Goal: Task Accomplishment & Management: Complete application form

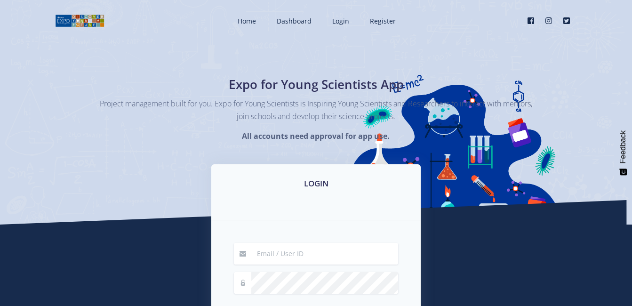
scroll to position [47, 0]
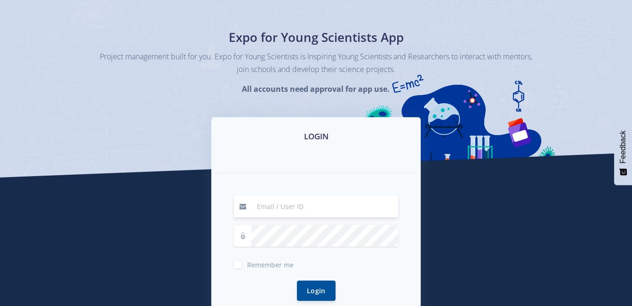
click at [297, 208] on input at bounding box center [324, 207] width 147 height 22
type input "[EMAIL_ADDRESS][DOMAIN_NAME]"
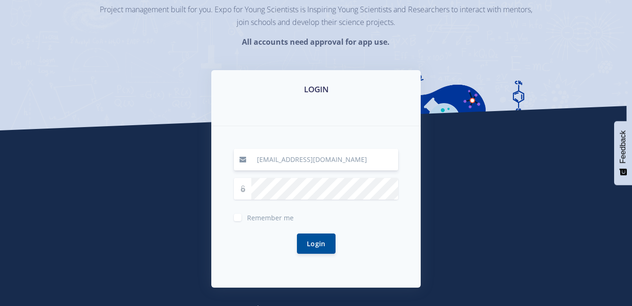
scroll to position [141, 0]
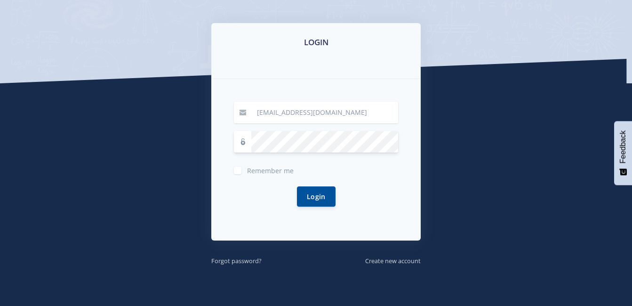
click at [297, 186] on button "Login" at bounding box center [316, 196] width 39 height 20
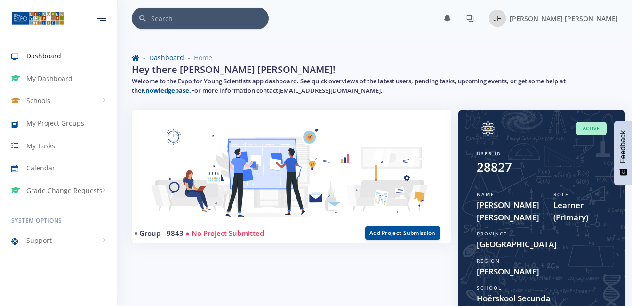
scroll to position [7, 7]
click at [32, 80] on span "My Dashboard" at bounding box center [49, 78] width 46 height 10
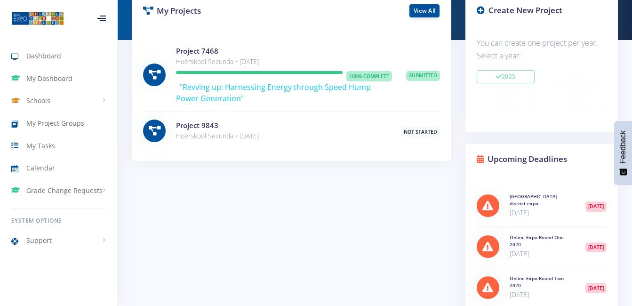
scroll to position [141, 0]
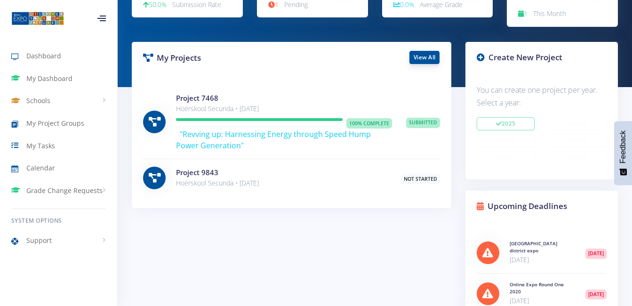
click at [425, 61] on link "View All" at bounding box center [424, 57] width 30 height 13
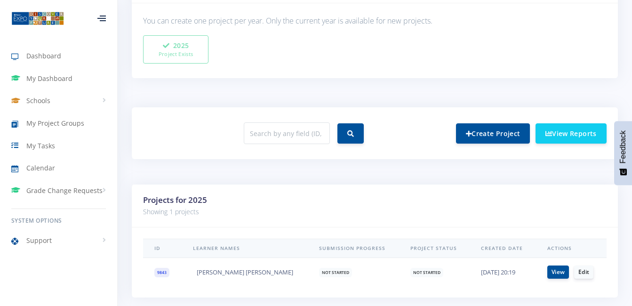
scroll to position [321, 0]
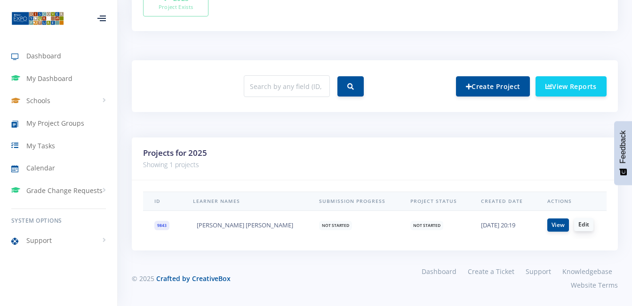
click at [574, 223] on link "Edit" at bounding box center [583, 224] width 19 height 13
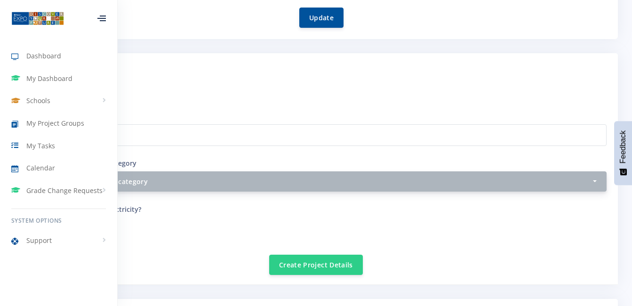
scroll to position [329, 0]
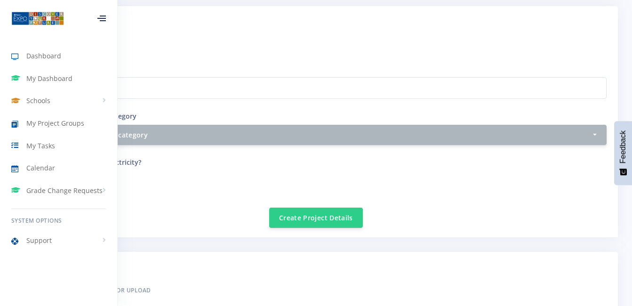
click at [102, 20] on div at bounding box center [101, 19] width 8 height 6
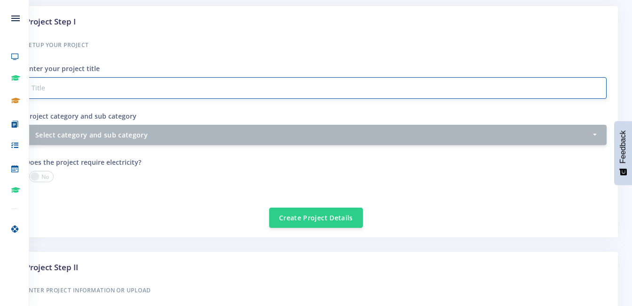
click at [157, 86] on input "Project category and sub category" at bounding box center [315, 88] width 581 height 22
type input "Bioprinting the path to safer drug testing"
click at [172, 222] on div "Create Project Details" at bounding box center [315, 212] width 581 height 32
drag, startPoint x: 180, startPoint y: 91, endPoint x: -2, endPoint y: 79, distance: 182.0
click at [0, 79] on html "Dashboard My Dashboard Schools View Schools Hoërskool Secunda My Project Groups" at bounding box center [316, 251] width 632 height 1161
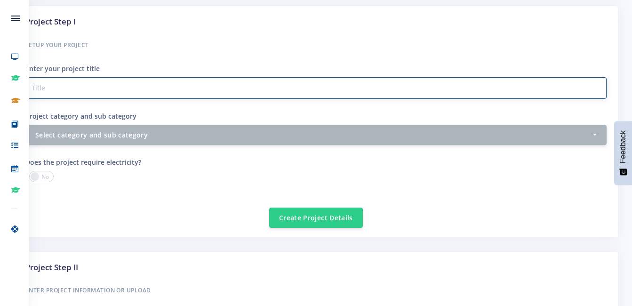
click at [165, 87] on input "Project category and sub category" at bounding box center [315, 88] width 581 height 22
paste input "Bio-Printing the path to safer [MEDICAL_DATA]."
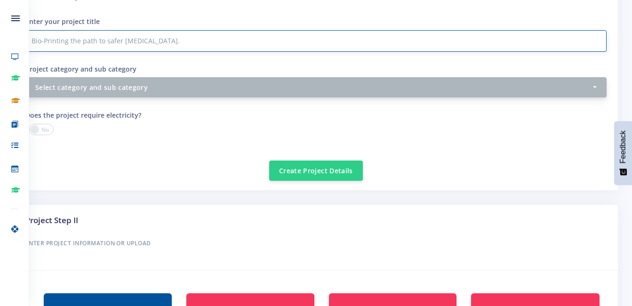
type input "Bio-Printing the path to safer [MEDICAL_DATA]."
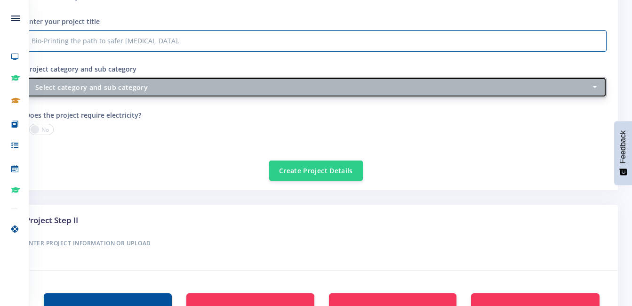
click at [151, 82] on div "Select category and sub category" at bounding box center [313, 87] width 556 height 10
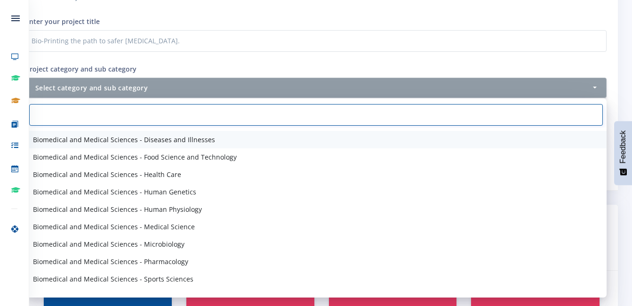
scroll to position [235, 0]
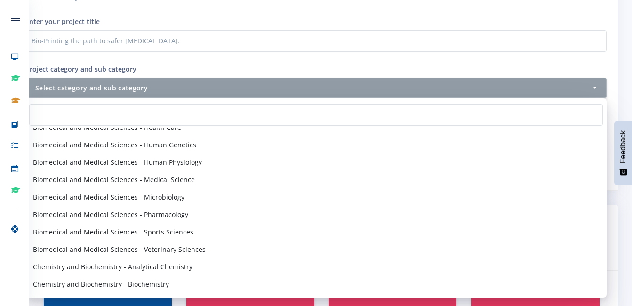
click at [275, 102] on div at bounding box center [315, 114] width 581 height 25
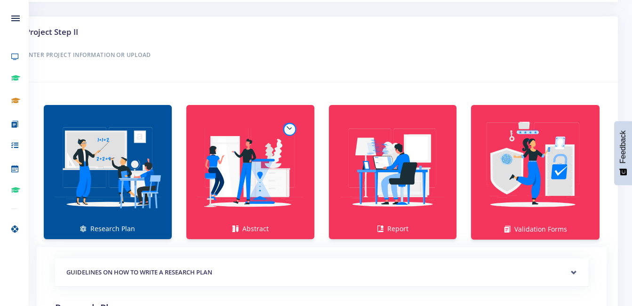
scroll to position [612, 0]
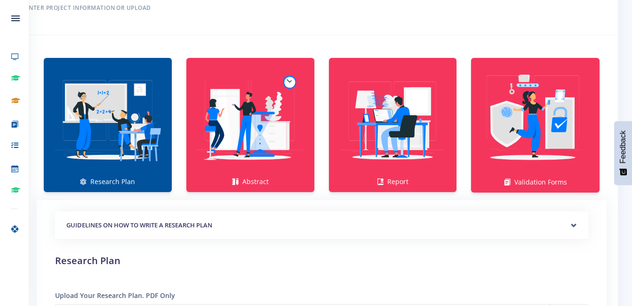
click at [129, 110] on img at bounding box center [107, 120] width 113 height 113
click at [111, 146] on img at bounding box center [107, 120] width 113 height 113
click at [89, 122] on img at bounding box center [107, 120] width 113 height 113
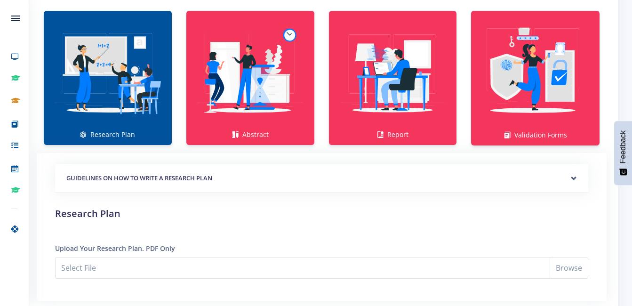
scroll to position [706, 0]
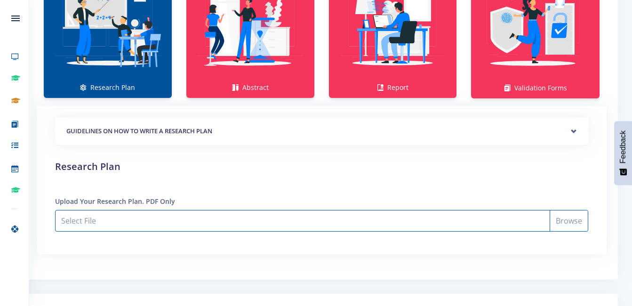
click at [184, 215] on input "Select File" at bounding box center [321, 221] width 533 height 22
type input "C:\fakepath\Research Plan 2025.docx"
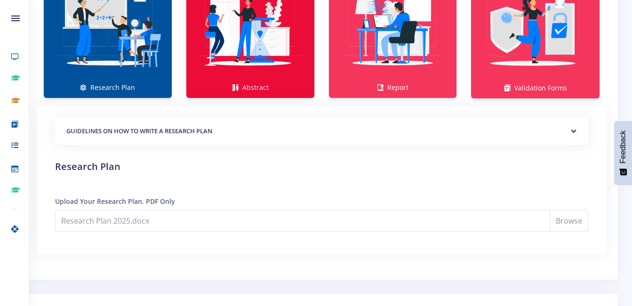
click at [245, 54] on img at bounding box center [250, 25] width 113 height 113
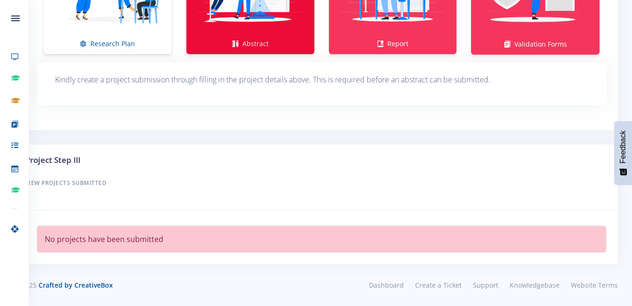
scroll to position [702, 0]
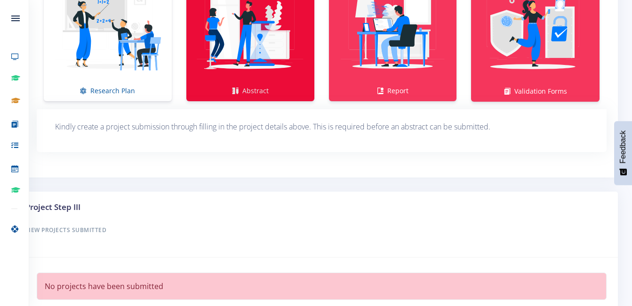
click at [252, 66] on img at bounding box center [250, 29] width 113 height 113
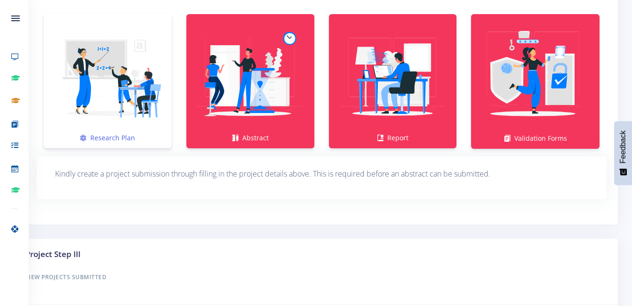
click at [90, 105] on img at bounding box center [107, 76] width 113 height 113
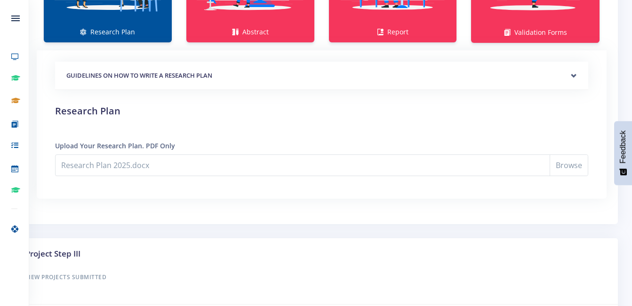
scroll to position [714, 0]
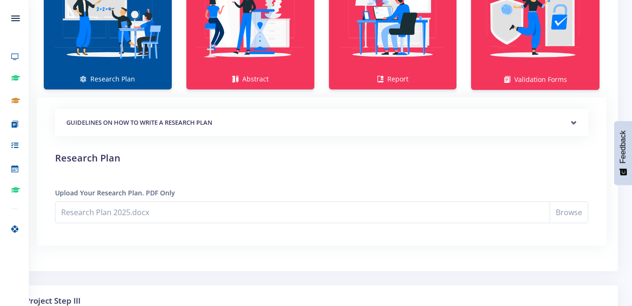
click at [324, 128] on div "GUIDELINES ON HOW TO WRITE A RESEARCH PLAN" at bounding box center [321, 123] width 533 height 29
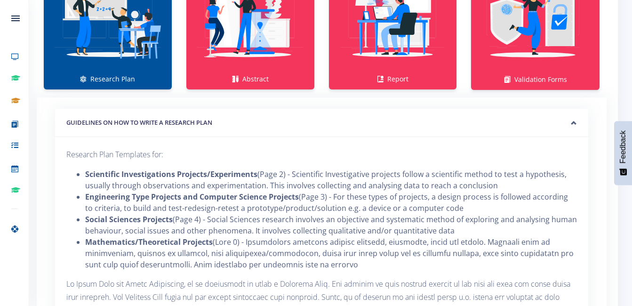
click at [324, 128] on div "GUIDELINES ON HOW TO WRITE A RESEARCH PLAN" at bounding box center [321, 123] width 533 height 29
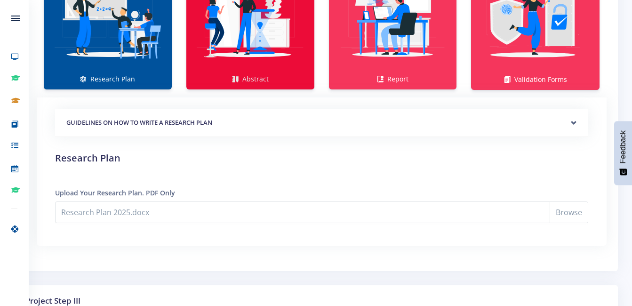
scroll to position [667, 0]
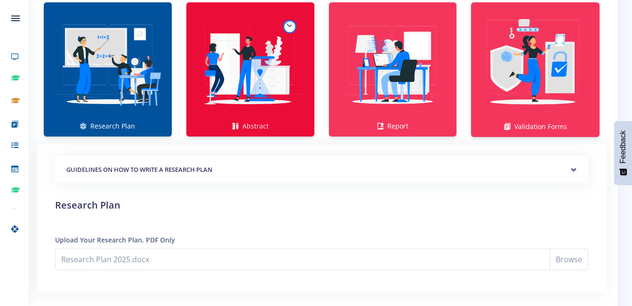
click at [276, 110] on img at bounding box center [250, 64] width 113 height 113
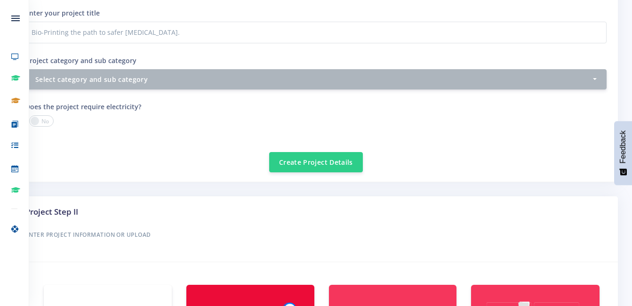
scroll to position [338, 0]
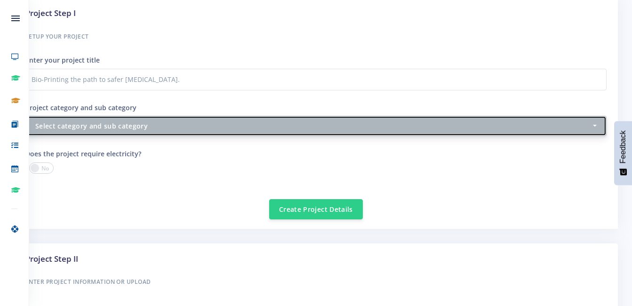
click at [209, 127] on div "Select category and sub category" at bounding box center [313, 126] width 556 height 10
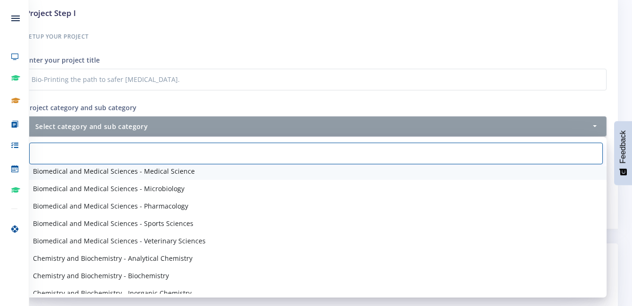
scroll to position [235, 0]
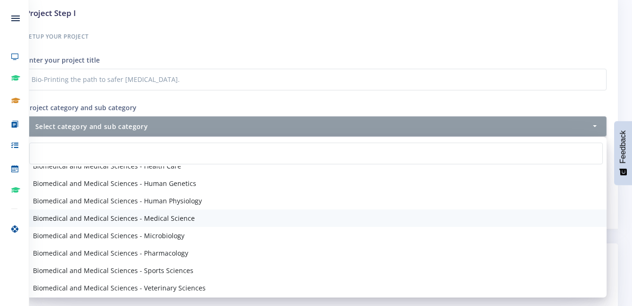
click at [194, 215] on link "Biomedical and Medical Sciences - Medical Science" at bounding box center [315, 217] width 581 height 17
select select "16"
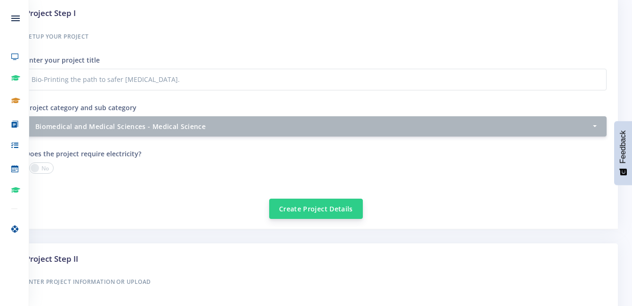
click at [310, 210] on button "Create Project Details" at bounding box center [316, 209] width 94 height 20
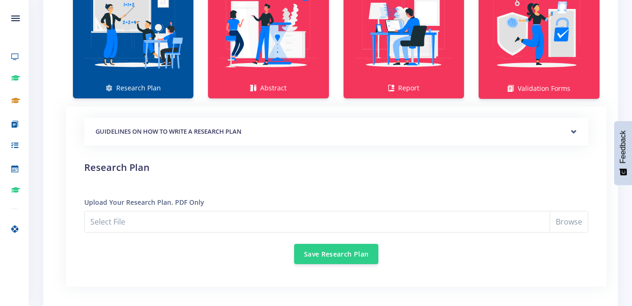
scroll to position [800, 0]
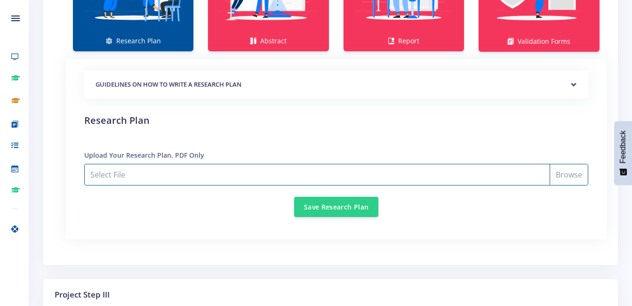
click at [555, 175] on input "Select File" at bounding box center [336, 175] width 504 height 22
type input "C:\fakepath\Research Plan 2025.docx"
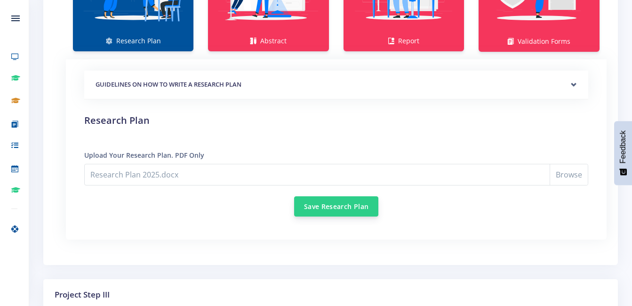
click at [321, 199] on button "Save Research Plan" at bounding box center [336, 206] width 84 height 20
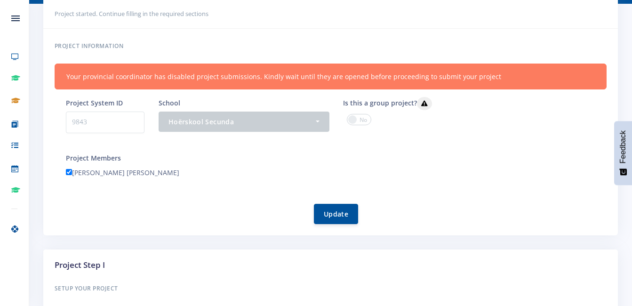
scroll to position [7, 7]
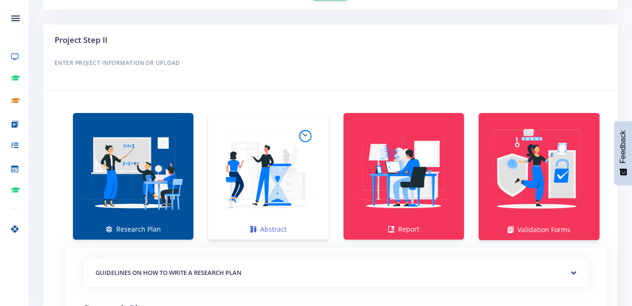
click at [243, 159] on img at bounding box center [267, 171] width 105 height 105
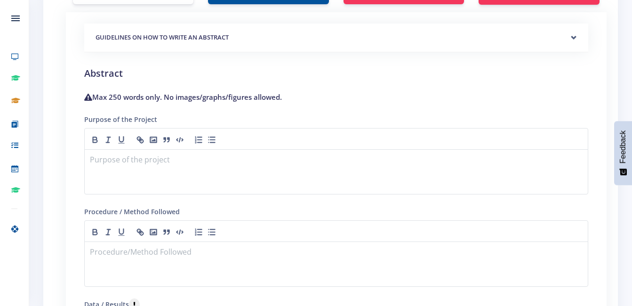
scroll to position [894, 0]
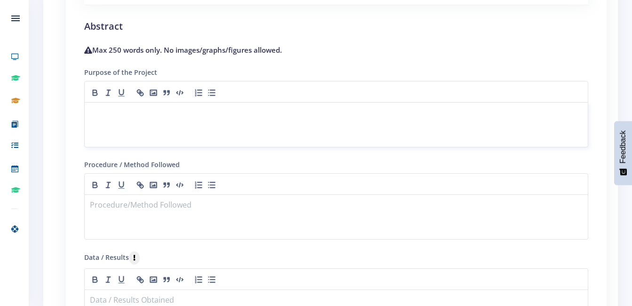
click at [190, 114] on p at bounding box center [336, 113] width 492 height 13
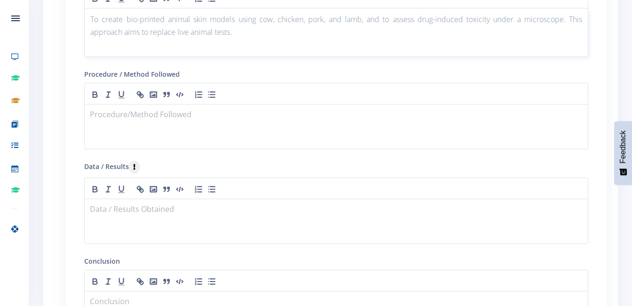
scroll to position [1035, 0]
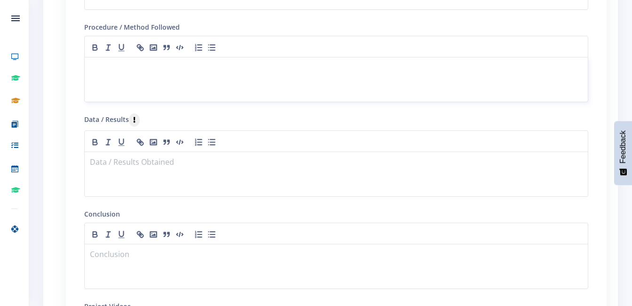
click at [175, 80] on div at bounding box center [336, 79] width 504 height 45
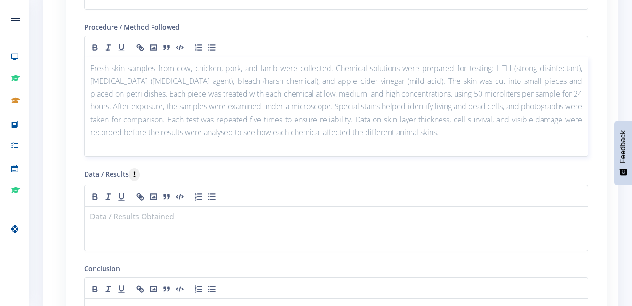
scroll to position [1129, 0]
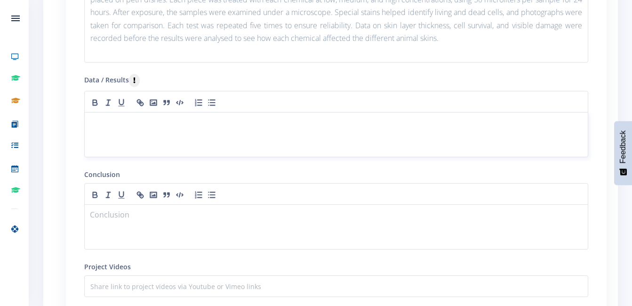
click at [195, 119] on p at bounding box center [336, 123] width 492 height 13
click at [169, 135] on div at bounding box center [336, 134] width 504 height 45
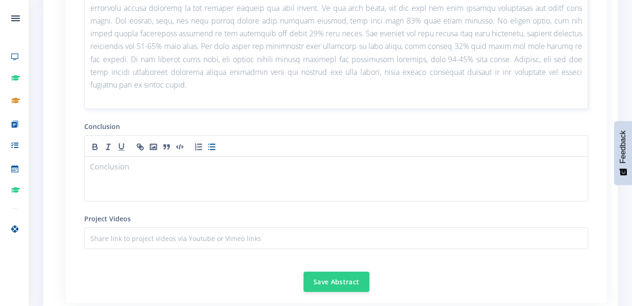
scroll to position [1317, 0]
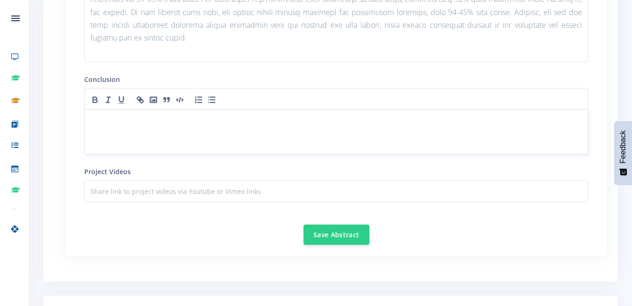
click at [166, 138] on div at bounding box center [336, 131] width 504 height 45
click at [157, 129] on div at bounding box center [336, 131] width 504 height 45
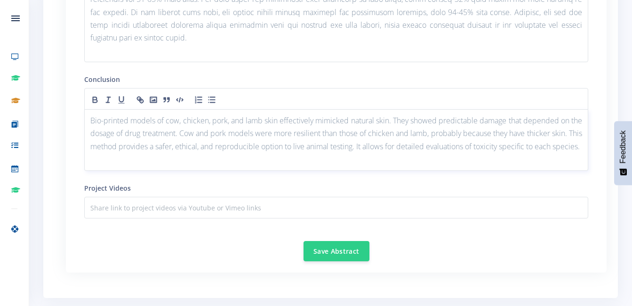
scroll to position [0, 0]
click at [166, 166] on p at bounding box center [336, 159] width 492 height 13
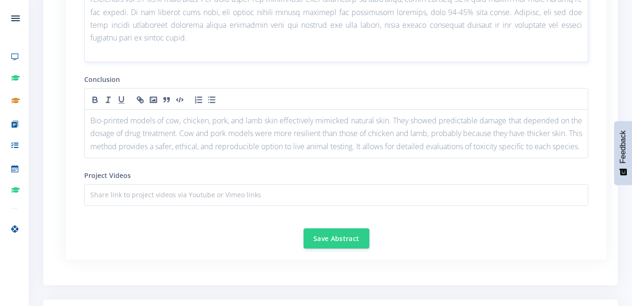
click at [205, 57] on p at bounding box center [336, 50] width 492 height 13
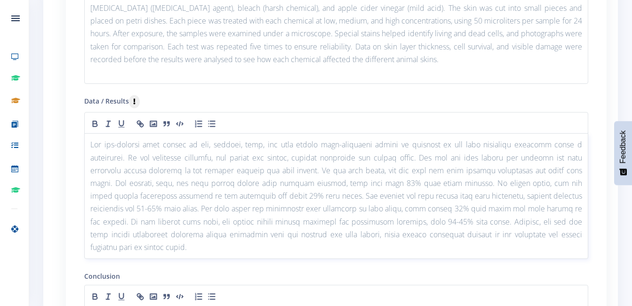
scroll to position [1061, 0]
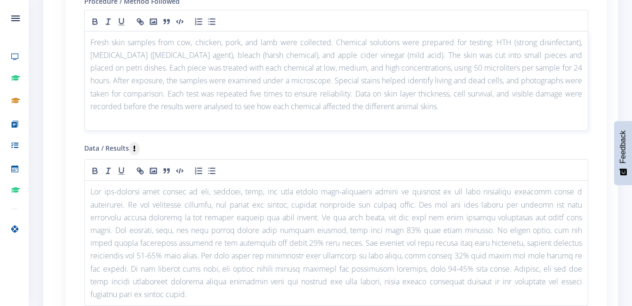
click at [251, 125] on p at bounding box center [336, 119] width 492 height 13
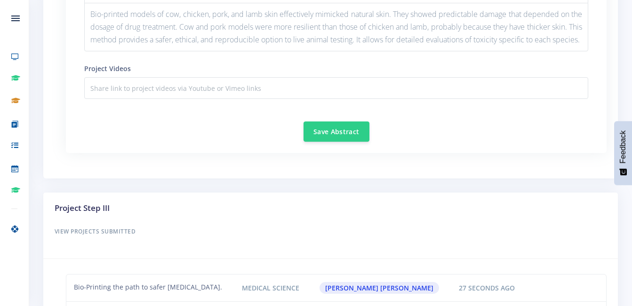
scroll to position [1351, 0]
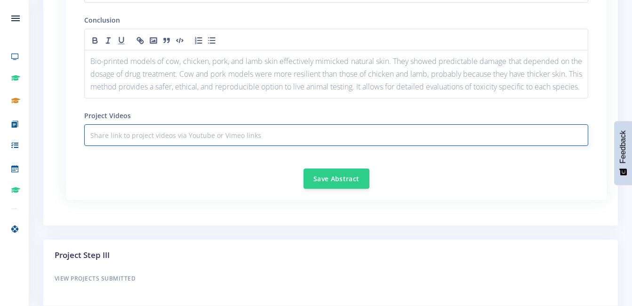
click at [174, 146] on input "text" at bounding box center [336, 135] width 504 height 22
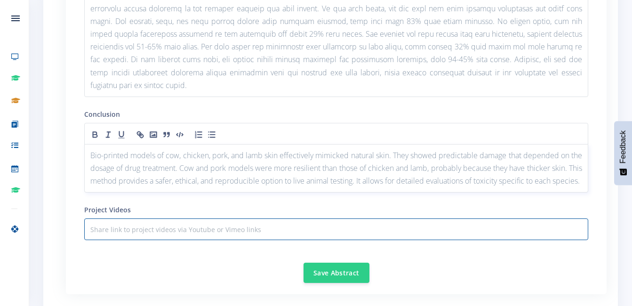
click at [242, 188] on p "Bio-printed models of cow, chicken, pork, and lamb skin effectively mimicked na…" at bounding box center [336, 168] width 492 height 39
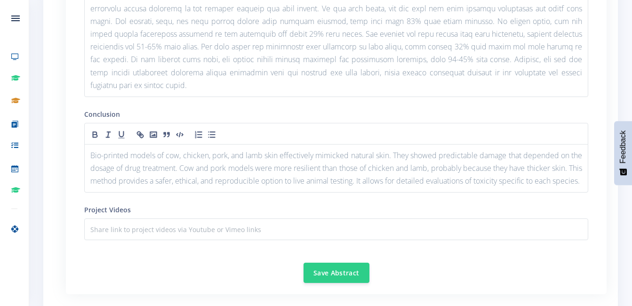
click at [237, 220] on div "Project Videos" at bounding box center [336, 222] width 504 height 36
click at [327, 282] on button "Save Abstract" at bounding box center [336, 272] width 66 height 20
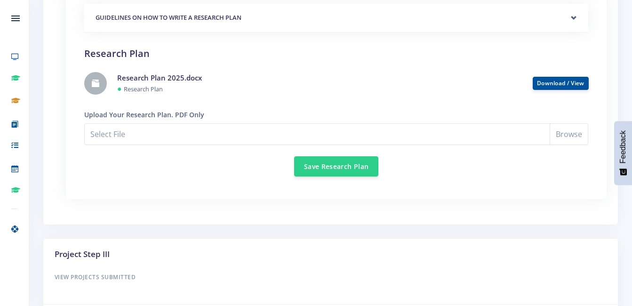
scroll to position [753, 0]
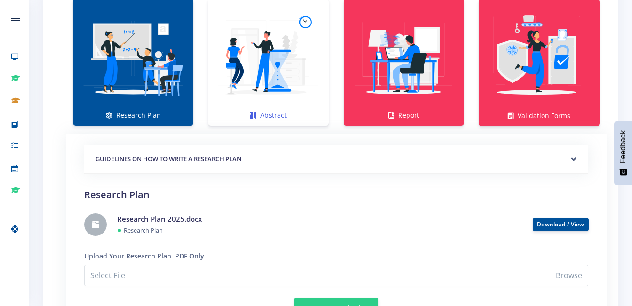
click at [269, 53] on img at bounding box center [267, 57] width 105 height 105
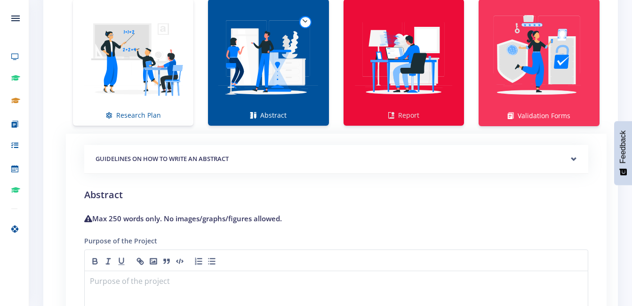
click at [408, 105] on img at bounding box center [403, 57] width 105 height 105
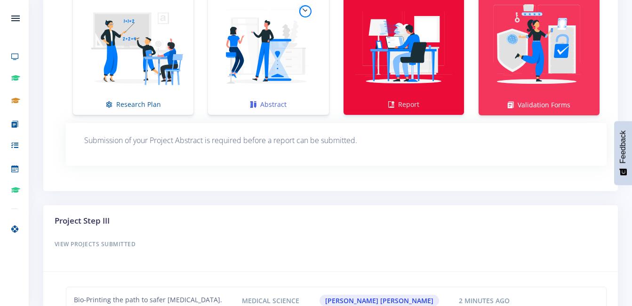
scroll to position [716, 0]
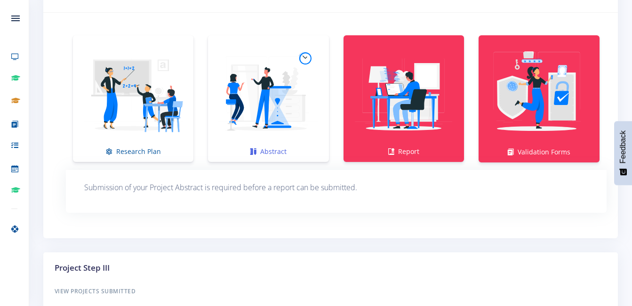
click at [292, 108] on img at bounding box center [267, 93] width 105 height 105
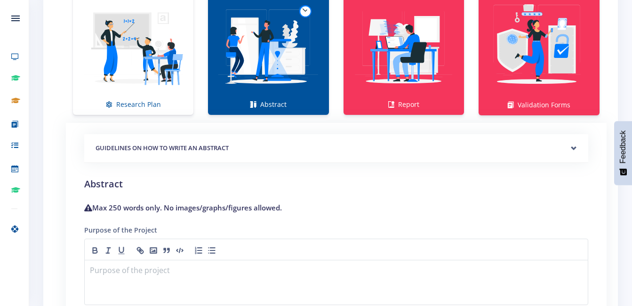
scroll to position [811, 0]
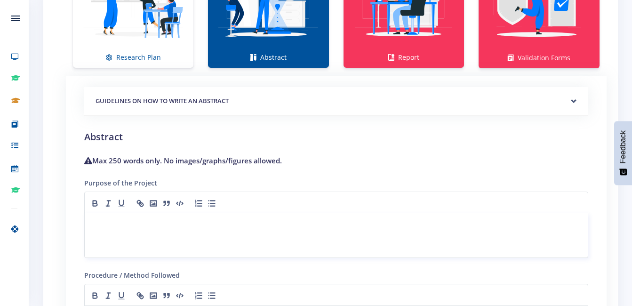
click at [198, 222] on p at bounding box center [336, 224] width 492 height 13
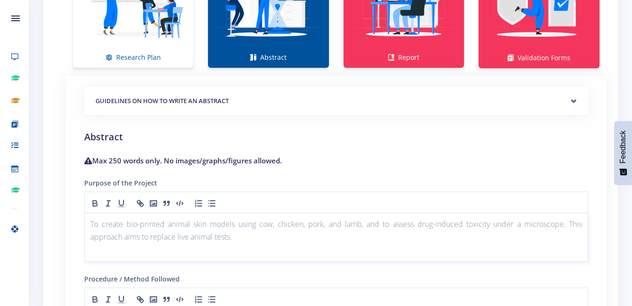
scroll to position [0, 0]
click at [222, 250] on div "To create bio-printed animal skin models using cow, chicken, pork, and lamb, an…" at bounding box center [336, 235] width 504 height 45
click at [260, 244] on div "To create bio-printed animal skin models using cow, chicken, pork, and lamb, an…" at bounding box center [336, 235] width 504 height 45
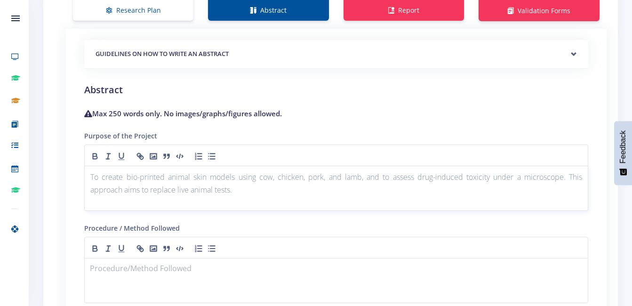
scroll to position [905, 0]
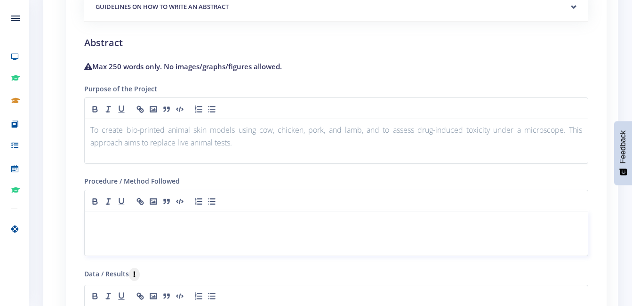
click at [167, 227] on p at bounding box center [336, 222] width 492 height 13
paste div
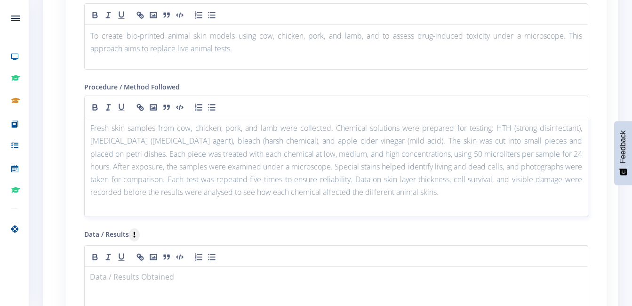
scroll to position [1046, 0]
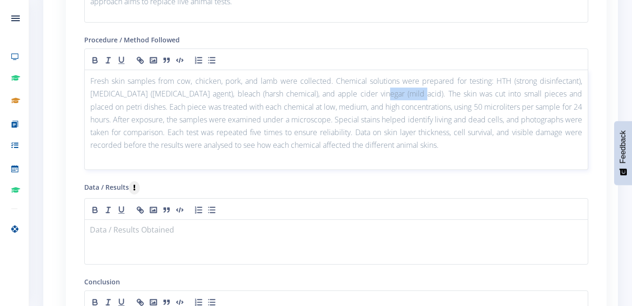
drag, startPoint x: 358, startPoint y: 95, endPoint x: 394, endPoint y: 97, distance: 35.4
click at [394, 97] on p "Fresh skin samples from cow, chicken, pork, and lamb were collected. Chemical s…" at bounding box center [336, 113] width 492 height 77
drag, startPoint x: 516, startPoint y: 81, endPoint x: 581, endPoint y: 83, distance: 64.5
click at [581, 83] on p "Fresh skin samples from cow, chicken, pork, and lamb were collected. Chemical s…" at bounding box center [336, 113] width 492 height 77
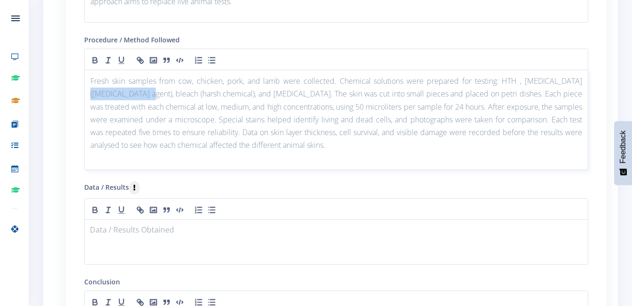
drag, startPoint x: 549, startPoint y: 82, endPoint x: 112, endPoint y: 94, distance: 437.2
click at [112, 94] on p "Fresh skin samples from cow, chicken, pork, and lamb were collected. Chemical s…" at bounding box center [336, 113] width 492 height 77
drag, startPoint x: 90, startPoint y: 94, endPoint x: 145, endPoint y: 97, distance: 54.6
click at [145, 97] on p "Fresh skin samples from cow, chicken, pork, and lamb were collected. Chemical s…" at bounding box center [336, 113] width 492 height 77
click at [578, 83] on p "Fresh skin samples from cow, chicken, pork, and lamb were collected. Chemical s…" at bounding box center [336, 113] width 492 height 77
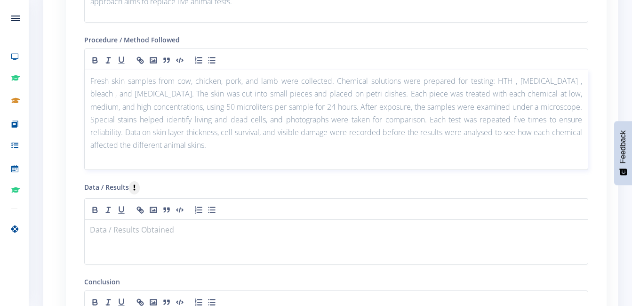
click at [550, 82] on p "Fresh skin samples from cow, chicken, pork, and lamb were collected. Chemical s…" at bounding box center [336, 113] width 492 height 77
click at [578, 82] on p "Fresh skin samples from cow, chicken, pork, and lamb were collected. Chemical s…" at bounding box center [336, 113] width 492 height 77
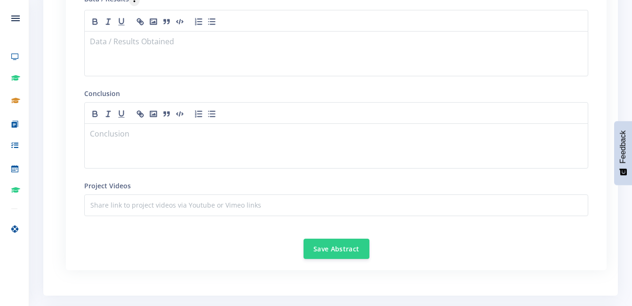
scroll to position [1140, 0]
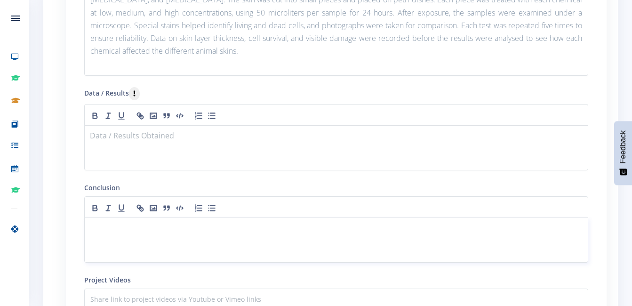
click at [198, 232] on p at bounding box center [336, 229] width 492 height 13
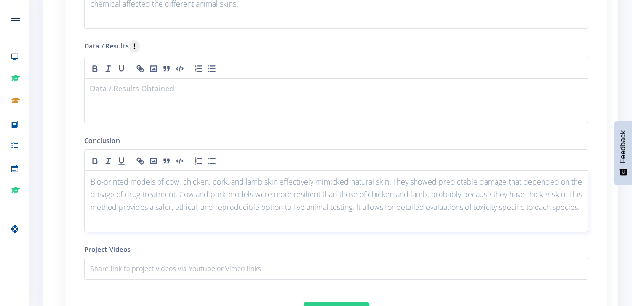
scroll to position [1234, 0]
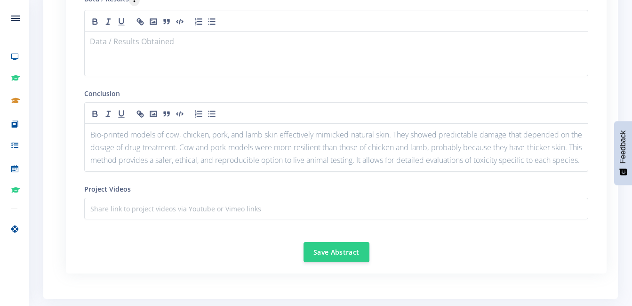
click at [143, 28] on div at bounding box center [336, 21] width 504 height 22
click at [157, 54] on div at bounding box center [336, 53] width 504 height 45
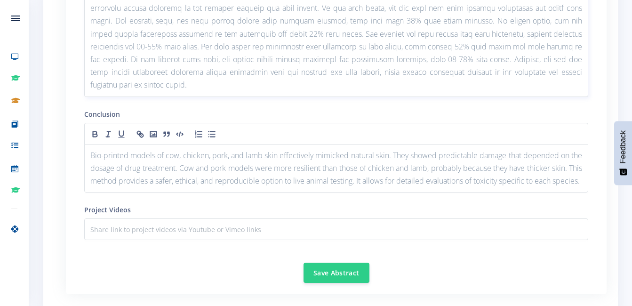
scroll to position [1247, 0]
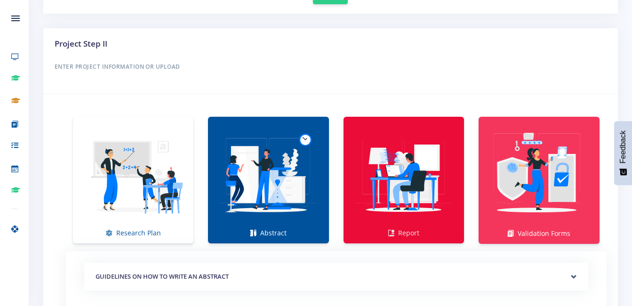
click at [395, 163] on img at bounding box center [403, 174] width 105 height 105
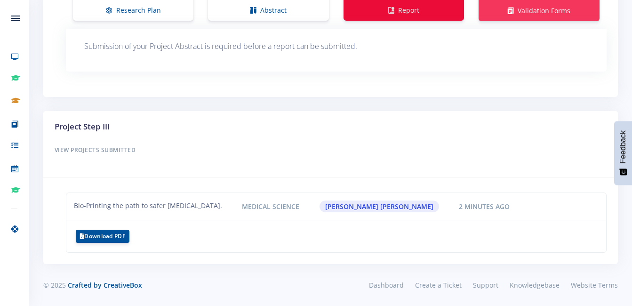
scroll to position [622, 0]
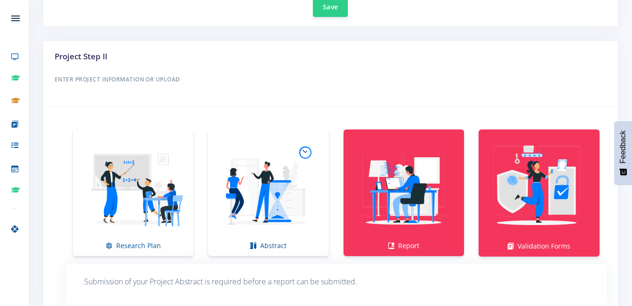
click at [276, 259] on div "Research Plan Abstract Report Validation Forms" at bounding box center [336, 193] width 541 height 142
click at [267, 215] on img at bounding box center [267, 187] width 105 height 105
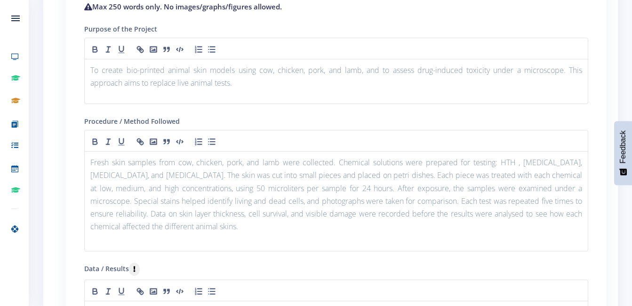
scroll to position [917, 0]
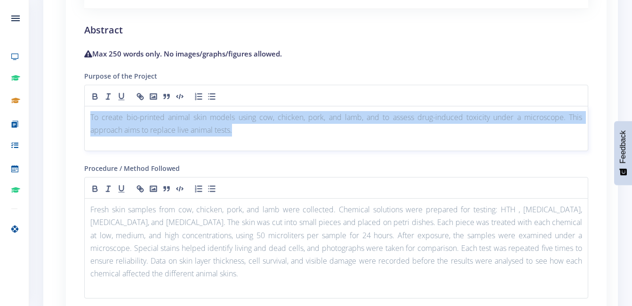
drag, startPoint x: 260, startPoint y: 136, endPoint x: 87, endPoint y: 119, distance: 174.0
click at [86, 119] on div "To create bio-printed animal skin models using cow, chicken, pork, and lamb, an…" at bounding box center [336, 128] width 504 height 45
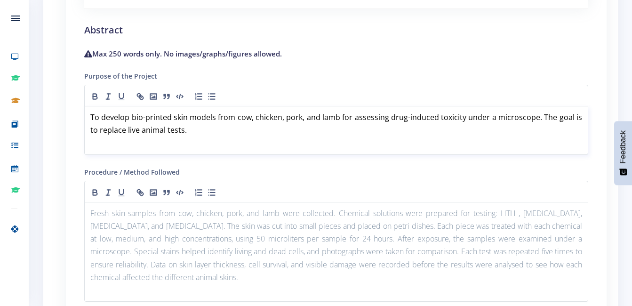
scroll to position [1011, 0]
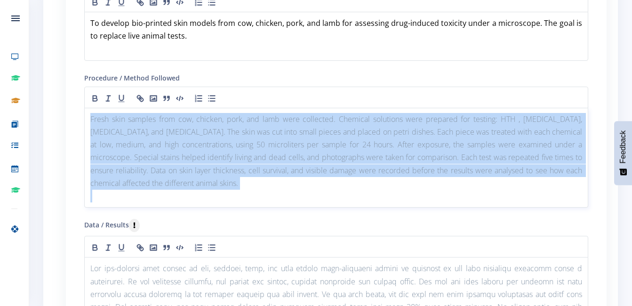
drag, startPoint x: 211, startPoint y: 180, endPoint x: 83, endPoint y: 115, distance: 143.7
click at [83, 115] on div "GUIDELINES ON HOW TO WRITE A RESEARCH PLAN Research Plan Templates for: Researc…" at bounding box center [336, 227] width 526 height 705
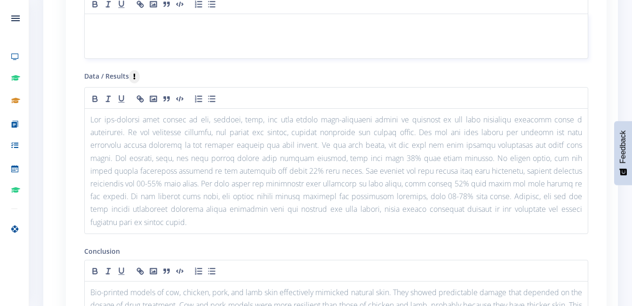
scroll to position [1153, 0]
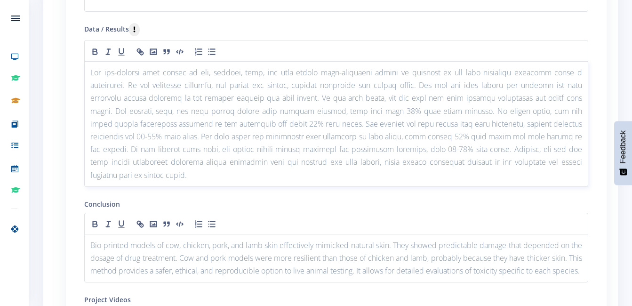
click at [219, 174] on p at bounding box center [336, 123] width 492 height 115
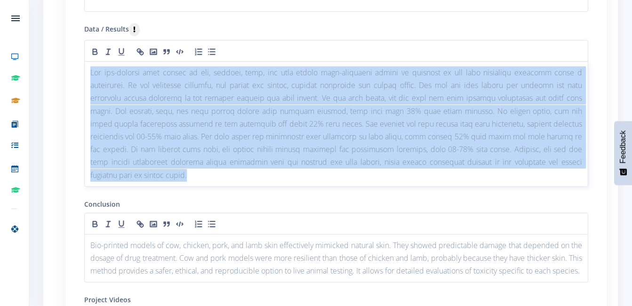
drag, startPoint x: 218, startPoint y: 178, endPoint x: 44, endPoint y: 64, distance: 207.6
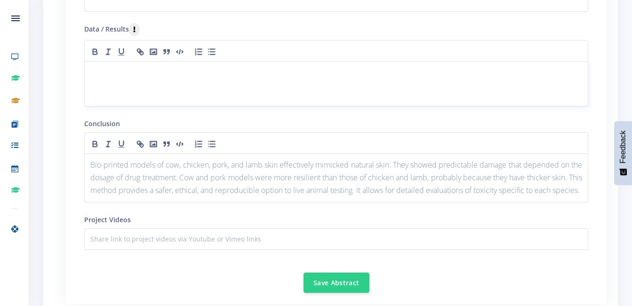
scroll to position [1294, 0]
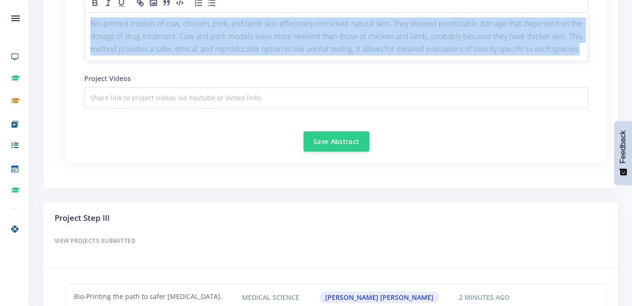
drag, startPoint x: 165, startPoint y: 66, endPoint x: 70, endPoint y: 20, distance: 105.0
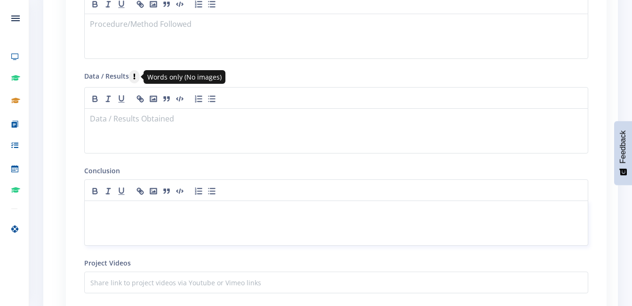
scroll to position [1059, 0]
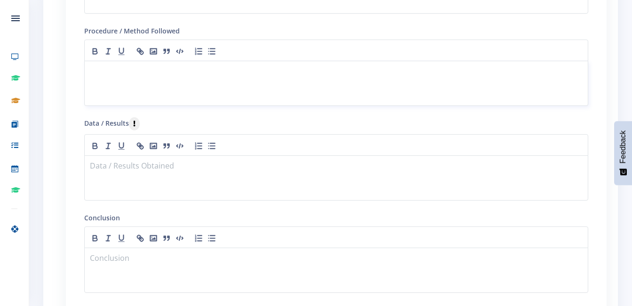
click at [127, 79] on div at bounding box center [336, 83] width 504 height 45
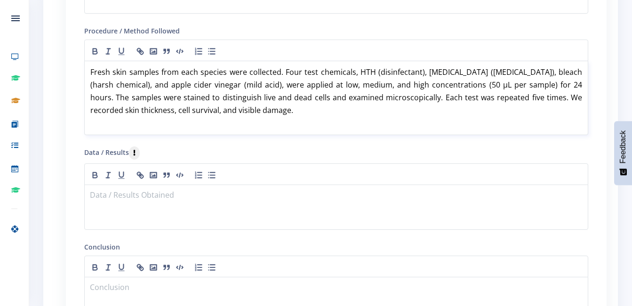
click at [250, 105] on p "Fresh skin samples from each species were collected. Four test chemicals, HTH (…" at bounding box center [336, 91] width 492 height 51
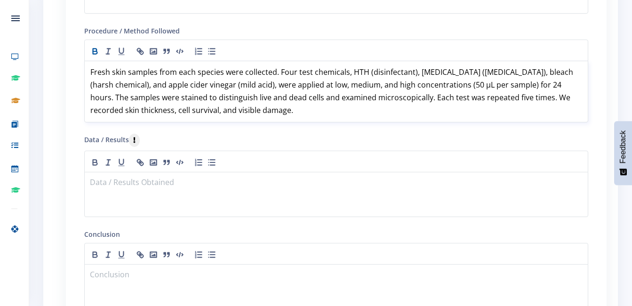
scroll to position [1011, 0]
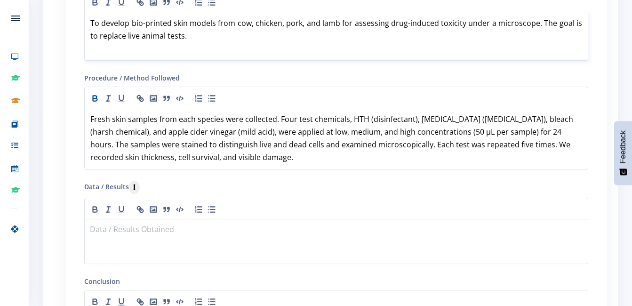
click at [197, 35] on p "To develop bio-printed skin models from cow, chicken, pork, and lamb for assess…" at bounding box center [336, 29] width 492 height 25
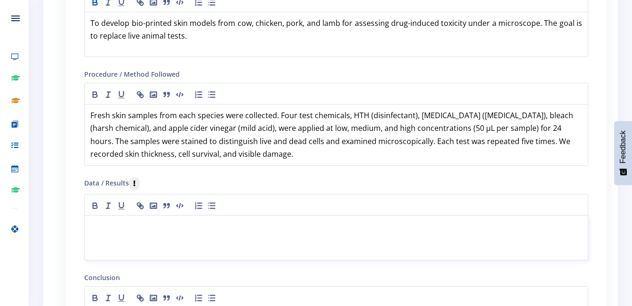
click at [157, 228] on p at bounding box center [336, 226] width 492 height 13
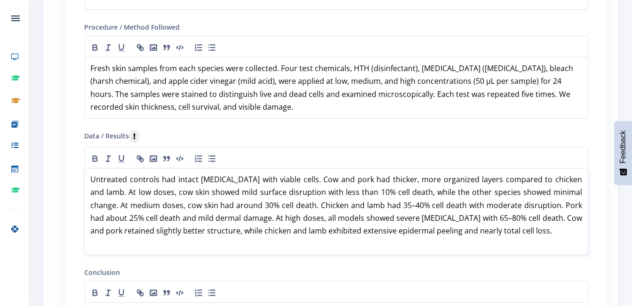
scroll to position [0, 0]
click at [495, 229] on p "Untreated controls had intact epidermis with viable cells. Cow and pork had thi…" at bounding box center [336, 205] width 492 height 64
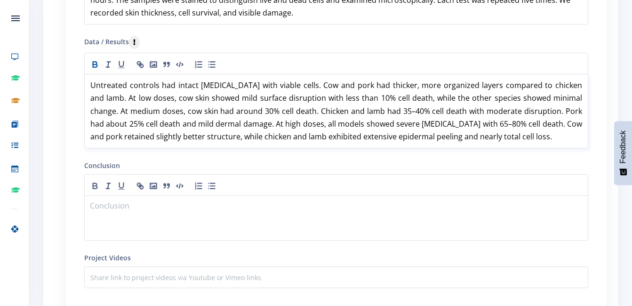
scroll to position [1059, 0]
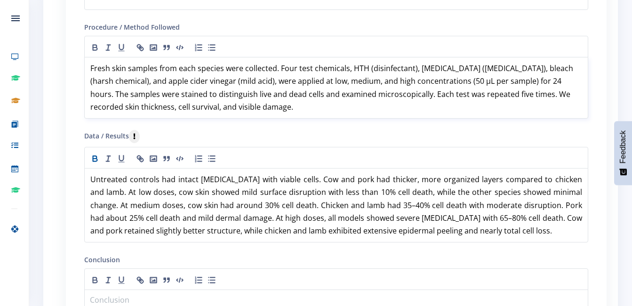
click at [461, 82] on strong "Fresh skin samples from each species were collected. Four test chemicals, HTH (…" at bounding box center [332, 87] width 485 height 49
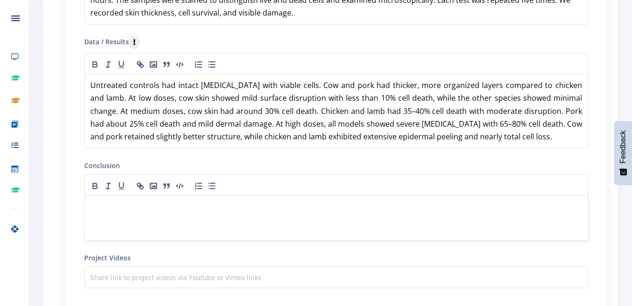
click at [136, 215] on div at bounding box center [336, 217] width 504 height 45
click at [118, 205] on p at bounding box center [336, 206] width 492 height 13
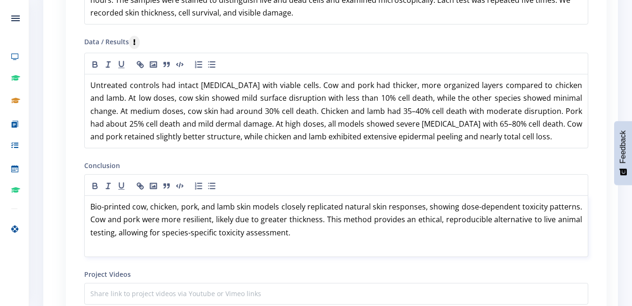
click at [305, 233] on p "Bio-printed cow, chicken, pork, and lamb skin models closely replicated natural…" at bounding box center [336, 219] width 492 height 39
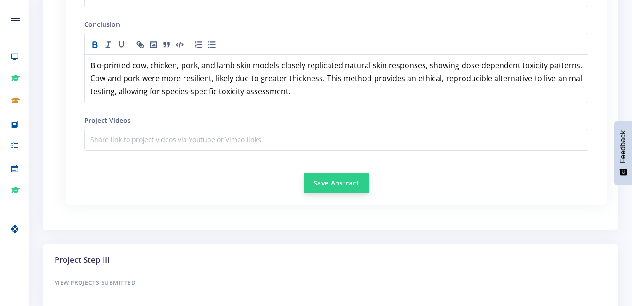
click at [341, 184] on button "Save Abstract" at bounding box center [336, 183] width 66 height 20
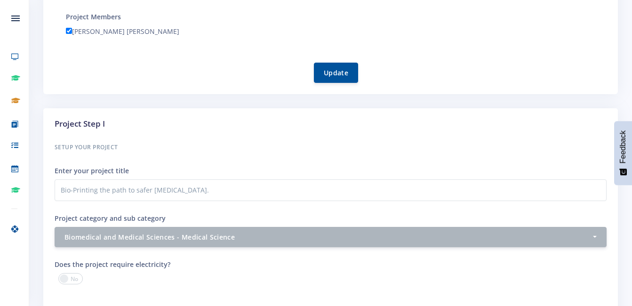
scroll to position [329, 0]
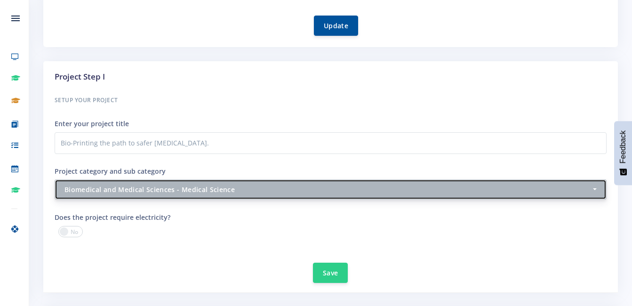
click at [593, 190] on button "Biomedical and Medical Sciences - Medical Science" at bounding box center [331, 189] width 552 height 20
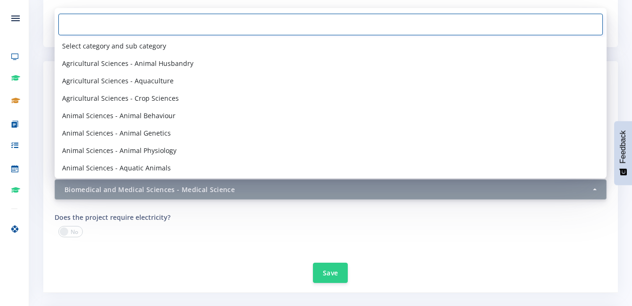
scroll to position [219, 0]
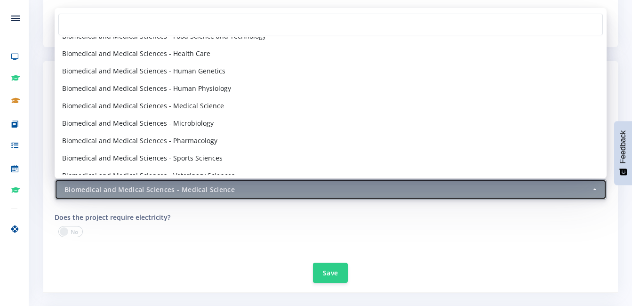
click at [593, 190] on button "Biomedical and Medical Sciences - Medical Science" at bounding box center [331, 189] width 552 height 20
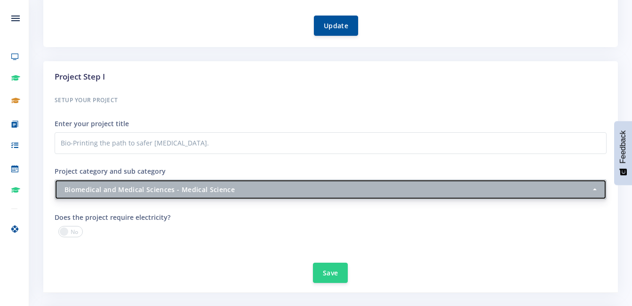
click at [593, 190] on button "Biomedical and Medical Sciences - Medical Science" at bounding box center [331, 189] width 552 height 20
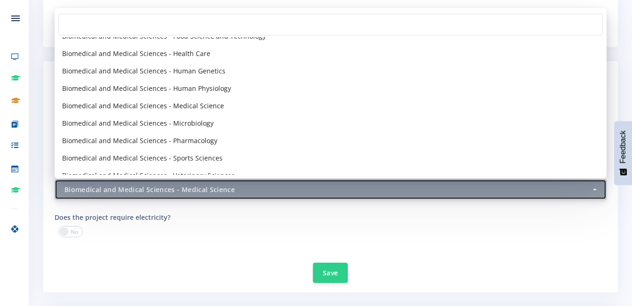
click at [593, 190] on button "Biomedical and Medical Sciences - Medical Science" at bounding box center [331, 189] width 552 height 20
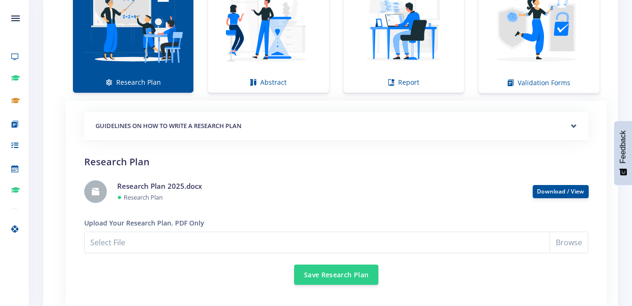
scroll to position [711, 0]
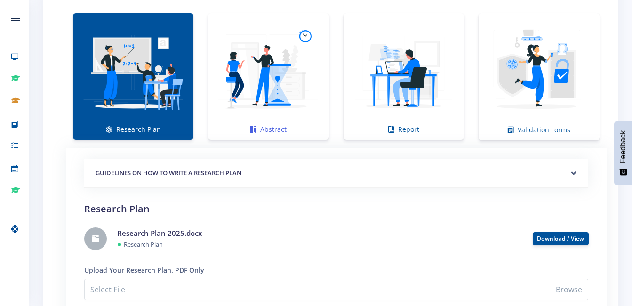
click at [268, 85] on img at bounding box center [267, 71] width 105 height 105
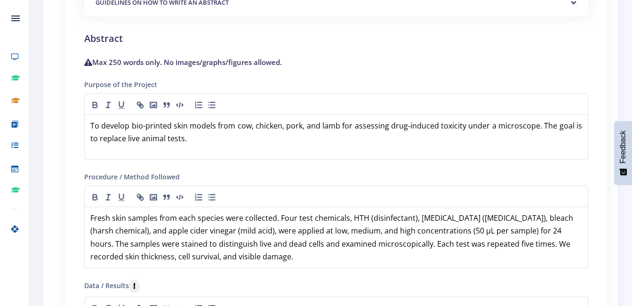
scroll to position [788, 0]
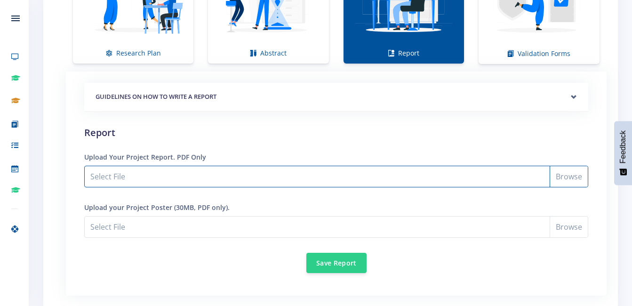
click at [572, 178] on input "Select File" at bounding box center [336, 177] width 504 height 22
click at [571, 175] on input "Select File" at bounding box center [336, 177] width 504 height 22
type input "C:\fakepath\Project Report 2025.pdf"
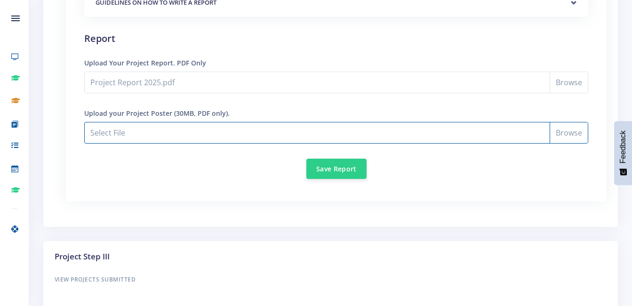
click at [566, 130] on input "Project Report 2025.pdf" at bounding box center [336, 133] width 504 height 22
type input "C:\fakepath\Poster.pdf"
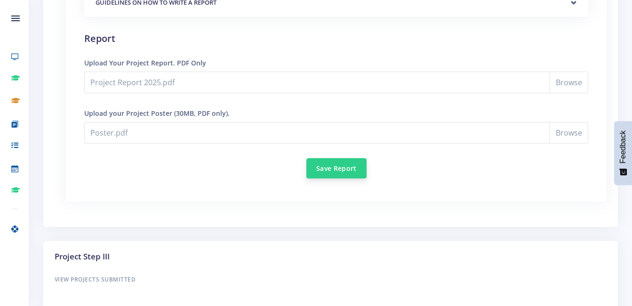
click at [334, 173] on button "Save Report" at bounding box center [336, 168] width 60 height 20
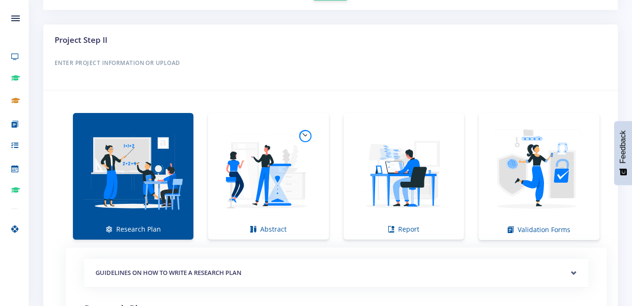
scroll to position [706, 0]
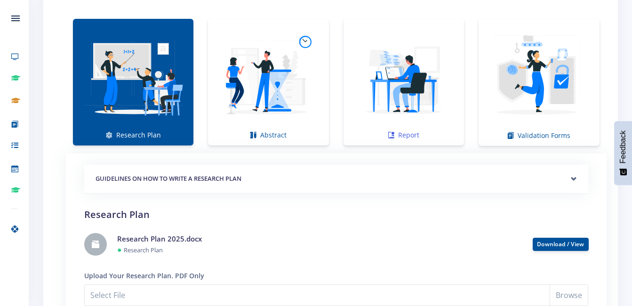
click at [422, 73] on img at bounding box center [403, 76] width 105 height 105
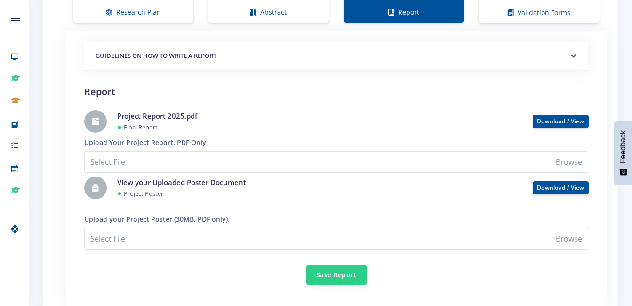
scroll to position [734, 0]
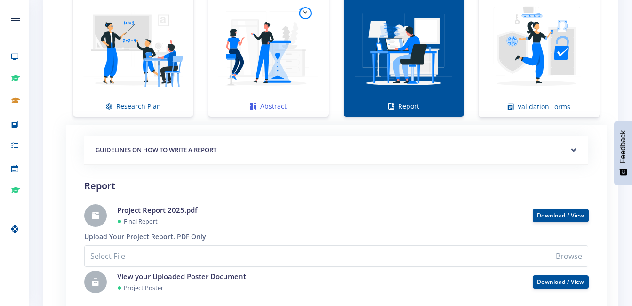
click at [303, 53] on img at bounding box center [267, 48] width 105 height 105
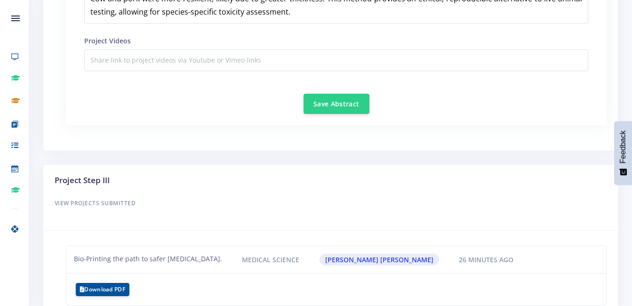
scroll to position [1393, 0]
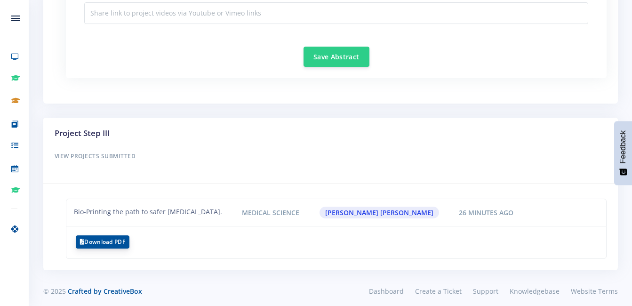
click at [123, 243] on button "Download PDF" at bounding box center [103, 241] width 54 height 13
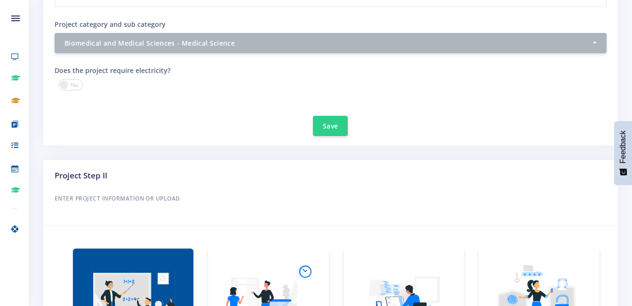
scroll to position [617, 0]
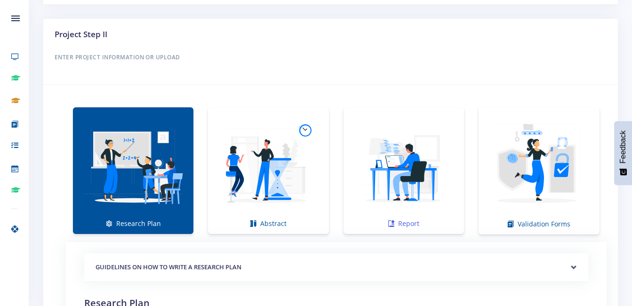
click at [388, 190] on img at bounding box center [403, 165] width 105 height 105
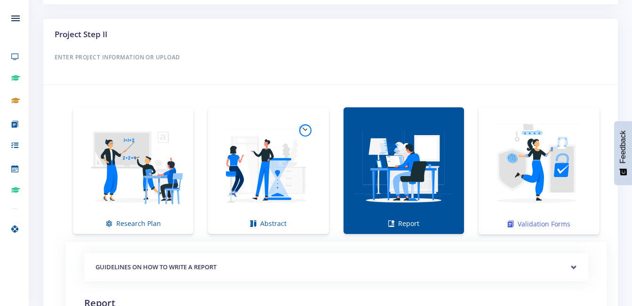
click at [523, 190] on img at bounding box center [539, 166] width 106 height 106
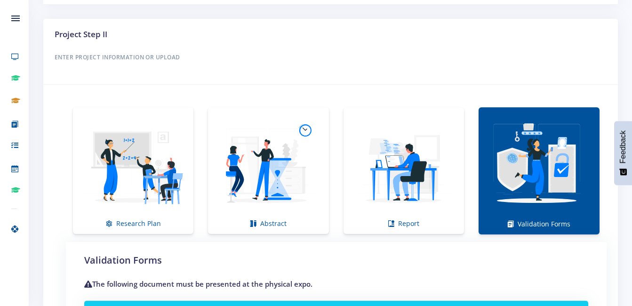
scroll to position [758, 0]
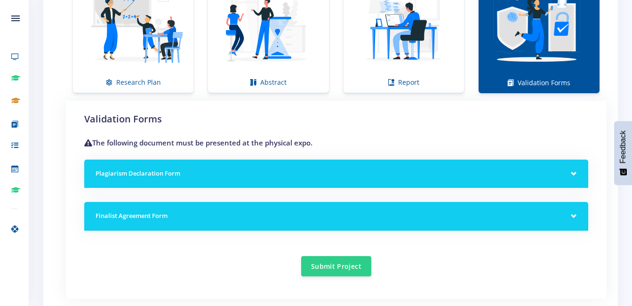
click at [536, 173] on h5 "Plagiarism Declaration Form" at bounding box center [336, 173] width 481 height 9
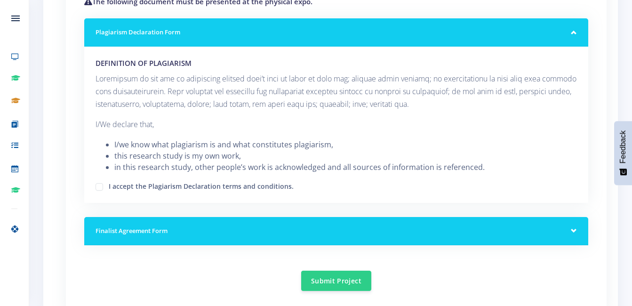
scroll to position [947, 0]
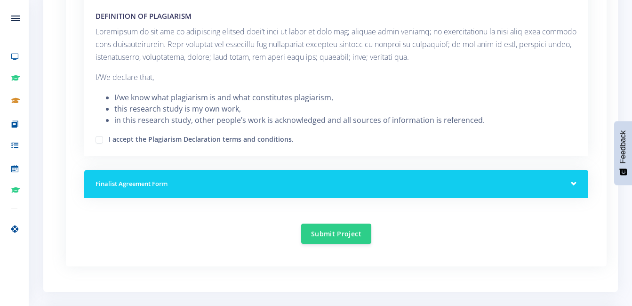
click at [109, 141] on label "I accept the Plagiarism Declaration terms and conditions." at bounding box center [201, 138] width 185 height 8
click at [109, 139] on input "I accept the Plagiarism Declaration terms and conditions." at bounding box center [112, 136] width 6 height 6
checkbox input "true"
click at [575, 182] on div "Finalist Agreement Form" at bounding box center [336, 184] width 504 height 29
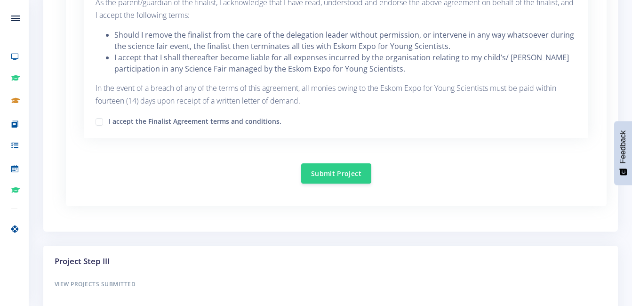
scroll to position [1605, 0]
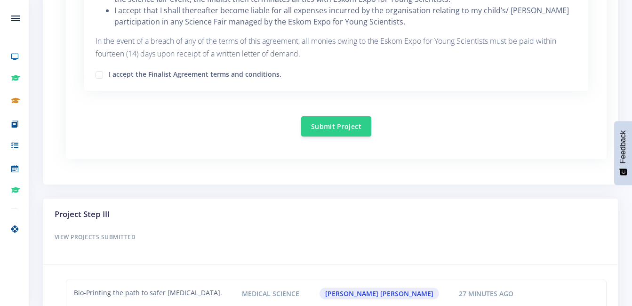
click at [103, 74] on div "I accept the Finalist Agreement terms and conditions." at bounding box center [336, 73] width 481 height 11
click at [109, 77] on label "I accept the Finalist Agreement terms and conditions." at bounding box center [195, 73] width 173 height 8
click at [109, 74] on input "I accept the Finalist Agreement terms and conditions." at bounding box center [112, 71] width 6 height 6
checkbox input "true"
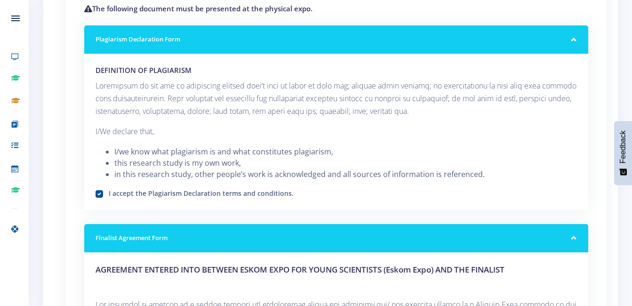
scroll to position [751, 0]
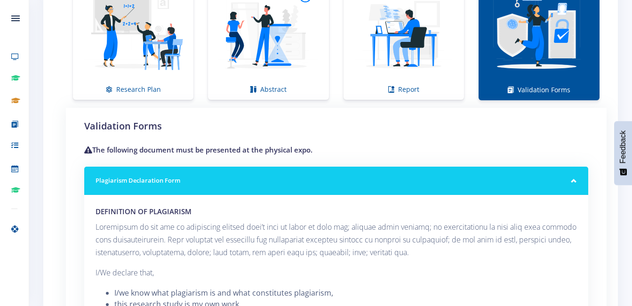
click at [573, 182] on div "Plagiarism Declaration Form" at bounding box center [336, 181] width 504 height 29
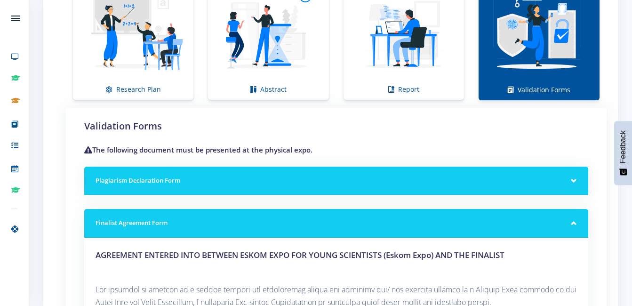
scroll to position [845, 0]
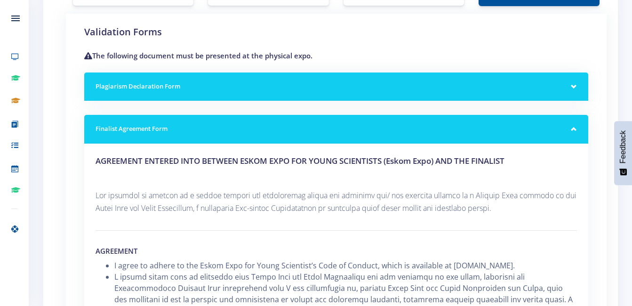
click at [570, 130] on div "Finalist Agreement Form" at bounding box center [336, 129] width 504 height 29
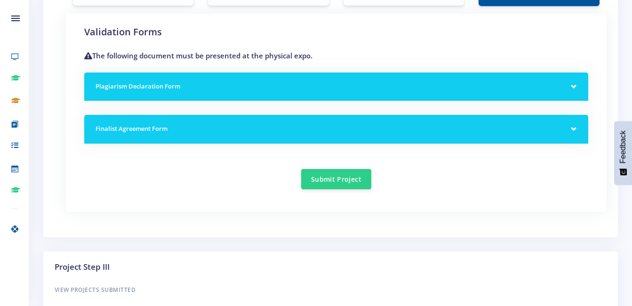
scroll to position [704, 0]
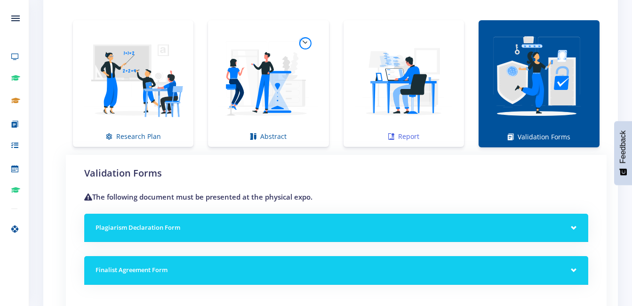
click at [382, 122] on img at bounding box center [403, 78] width 105 height 105
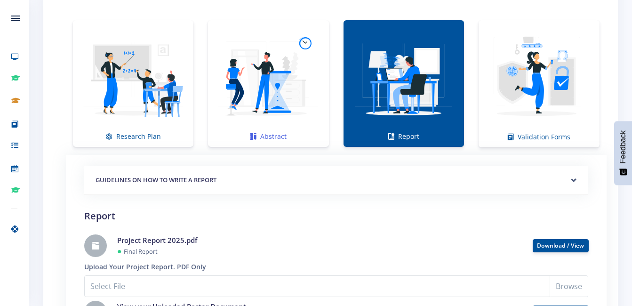
click at [256, 105] on img at bounding box center [267, 78] width 105 height 105
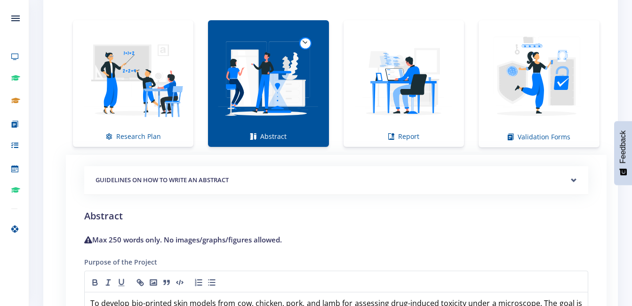
click at [560, 176] on h5 "GUIDELINES ON HOW TO WRITE AN ABSTRACT" at bounding box center [336, 179] width 481 height 9
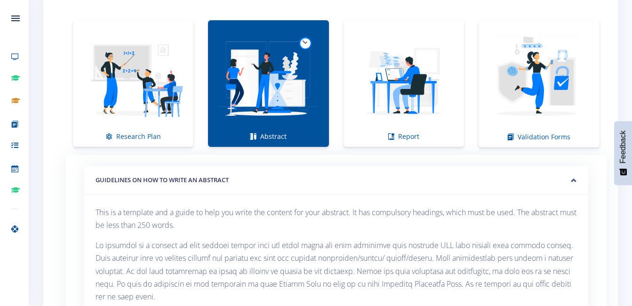
click at [560, 177] on h5 "GUIDELINES ON HOW TO WRITE AN ABSTRACT" at bounding box center [336, 179] width 481 height 9
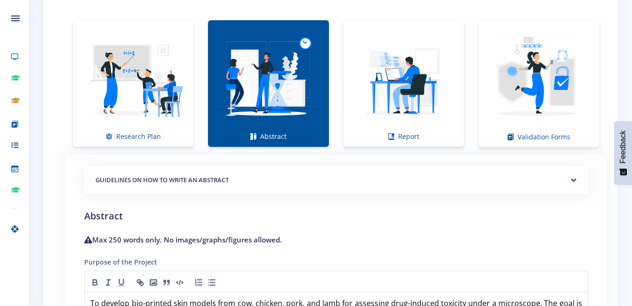
click at [560, 178] on h5 "GUIDELINES ON HOW TO WRITE AN ABSTRACT" at bounding box center [336, 179] width 481 height 9
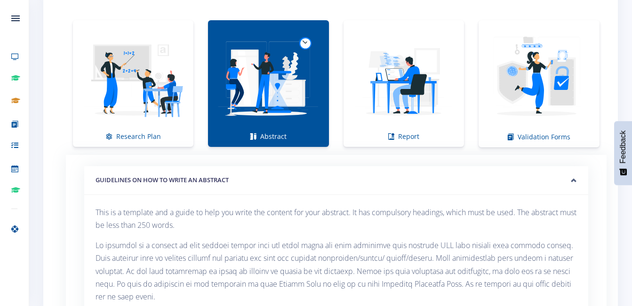
click at [560, 178] on h5 "GUIDELINES ON HOW TO WRITE AN ABSTRACT" at bounding box center [336, 179] width 481 height 9
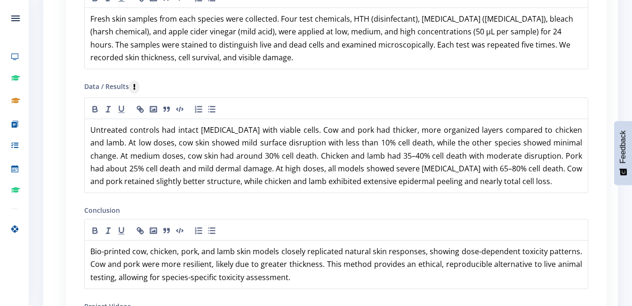
scroll to position [1128, 0]
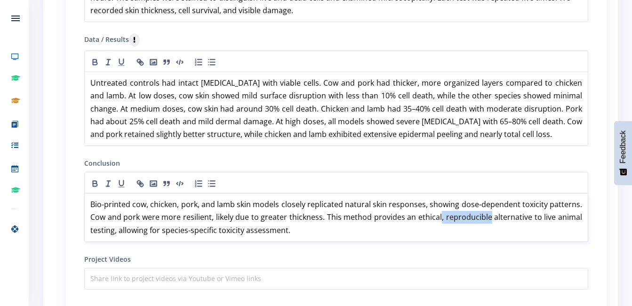
drag, startPoint x: 490, startPoint y: 216, endPoint x: 442, endPoint y: 220, distance: 48.6
click at [442, 220] on strong "Bio-printed cow, chicken, pork, and lamb skin models closely replicated natural…" at bounding box center [336, 217] width 493 height 36
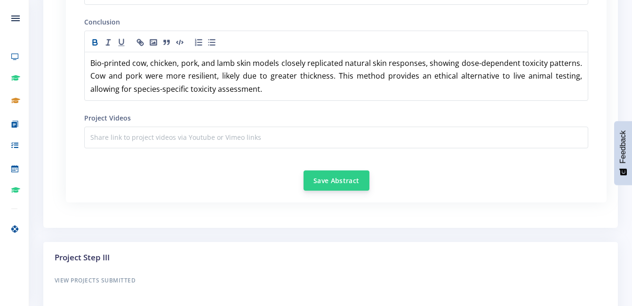
click at [355, 185] on button "Save Abstract" at bounding box center [336, 180] width 66 height 20
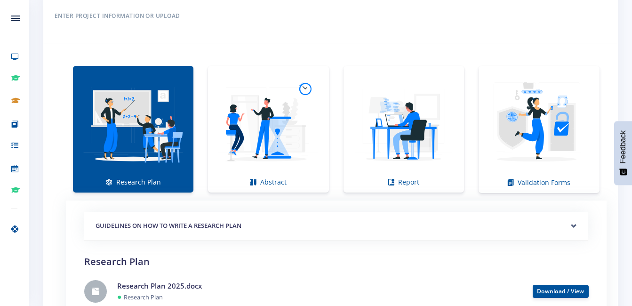
scroll to position [706, 0]
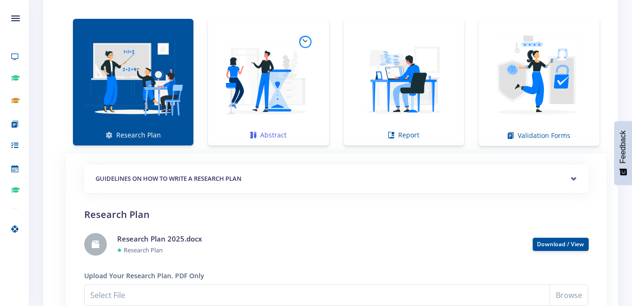
click at [304, 105] on img at bounding box center [267, 76] width 105 height 105
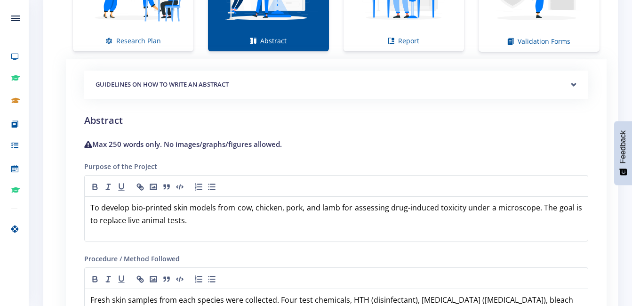
scroll to position [847, 0]
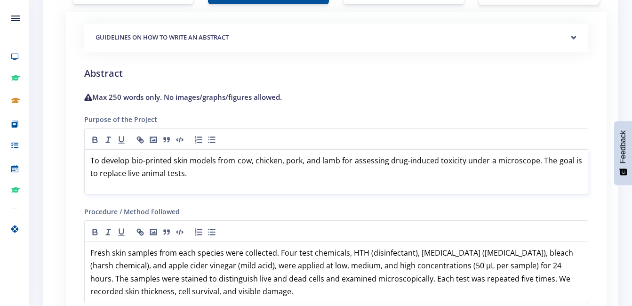
click at [193, 174] on p "To develop bio-printed skin models from cow, chicken, pork, and lamb for assess…" at bounding box center [336, 166] width 492 height 25
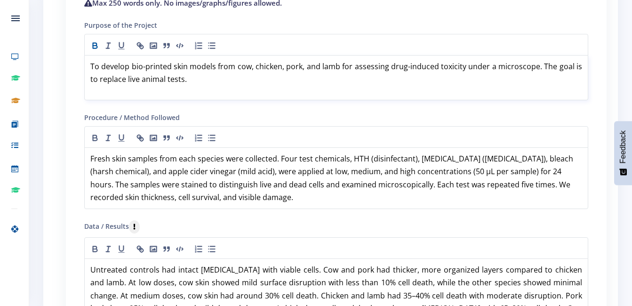
scroll to position [988, 0]
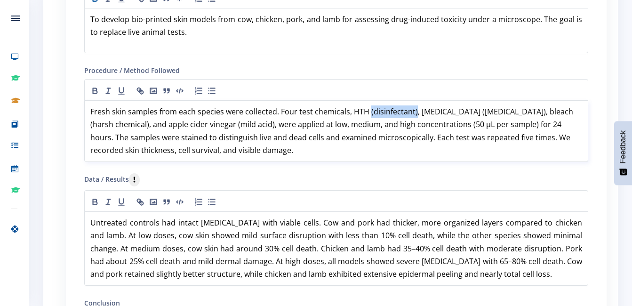
drag, startPoint x: 413, startPoint y: 112, endPoint x: 368, endPoint y: 113, distance: 45.2
click at [368, 113] on strong "Fresh skin samples from each species were collected. Four test chemicals, HTH (…" at bounding box center [332, 130] width 485 height 49
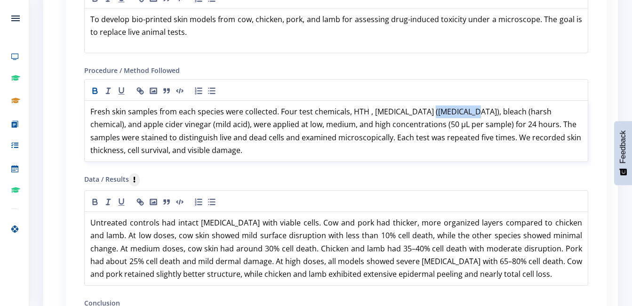
drag, startPoint x: 451, startPoint y: 114, endPoint x: 416, endPoint y: 116, distance: 34.9
click at [416, 116] on strong "Fresh skin samples from each species were collected. Four test chemicals, HTH ,…" at bounding box center [336, 130] width 493 height 49
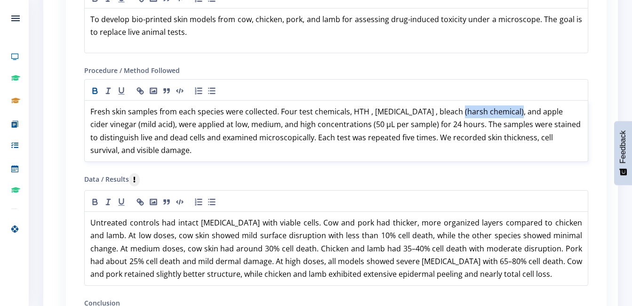
drag, startPoint x: 503, startPoint y: 111, endPoint x: 446, endPoint y: 116, distance: 57.2
click at [446, 116] on strong "Fresh skin samples from each species were collected. Four test chemicals, HTH ,…" at bounding box center [336, 130] width 492 height 49
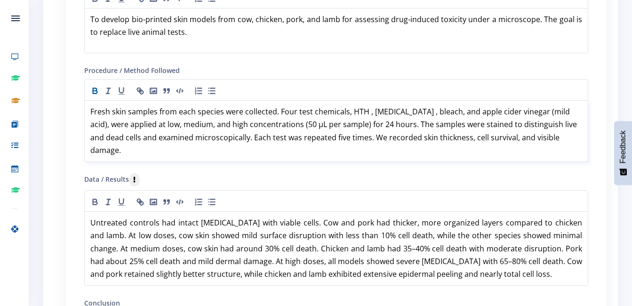
click at [413, 112] on strong "Fresh skin samples from each species were collected. Four test chemicals, HTH ,…" at bounding box center [334, 130] width 488 height 49
click at [363, 111] on strong "Fresh skin samples from each species were collected. Four test chemicals, HTH ,…" at bounding box center [334, 130] width 488 height 49
click at [367, 111] on strong "Fresh skin samples from each species were collected. Four test chemicals, HTH ,…" at bounding box center [334, 130] width 488 height 49
drag, startPoint x: 563, startPoint y: 112, endPoint x: 524, endPoint y: 116, distance: 39.3
click at [524, 116] on strong "Fresh skin samples from each species were collected. Four test chemicals, HTH, …" at bounding box center [334, 130] width 488 height 49
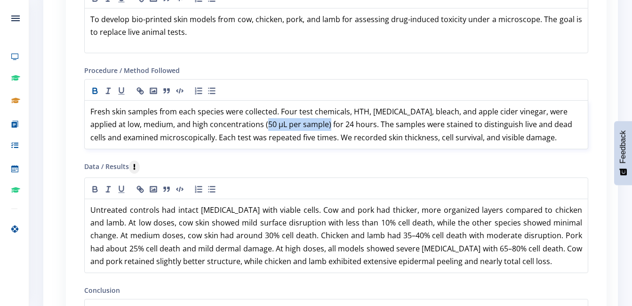
drag, startPoint x: 300, startPoint y: 126, endPoint x: 239, endPoint y: 117, distance: 62.3
click at [238, 119] on p "Fresh skin samples from each species were collected. Four test chemicals, HTH, …" at bounding box center [336, 124] width 492 height 39
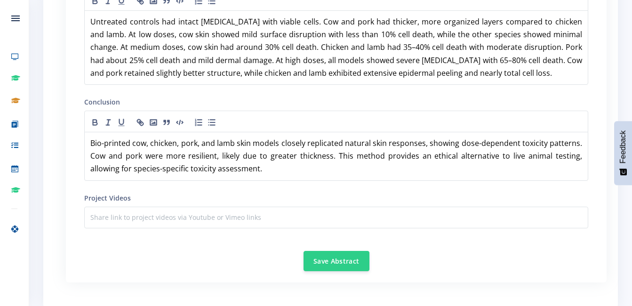
scroll to position [1223, 0]
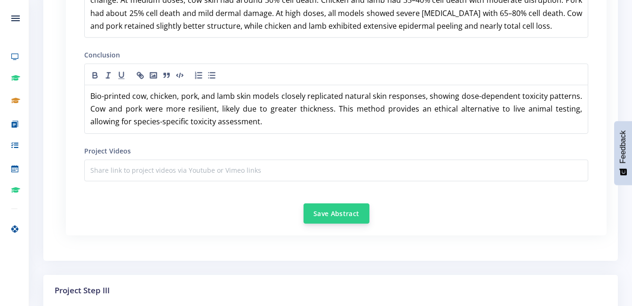
click at [345, 211] on button "Save Abstract" at bounding box center [336, 213] width 66 height 20
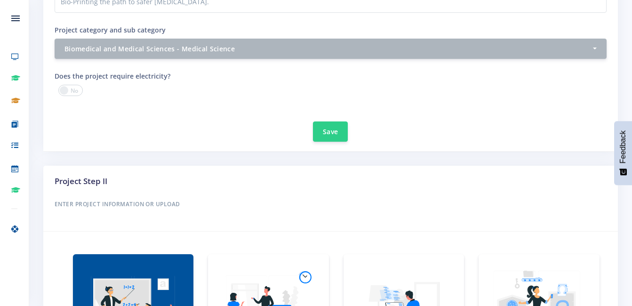
scroll to position [612, 0]
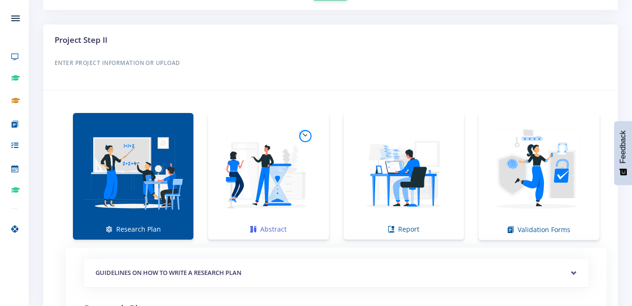
click at [287, 198] on img at bounding box center [267, 171] width 105 height 105
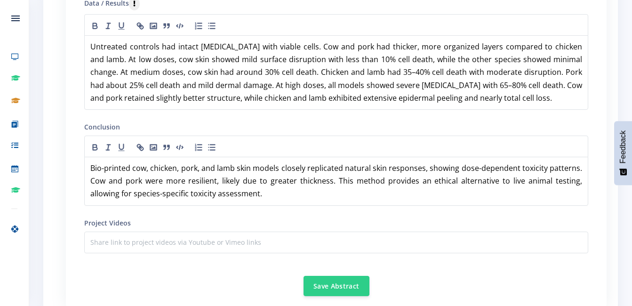
scroll to position [1057, 0]
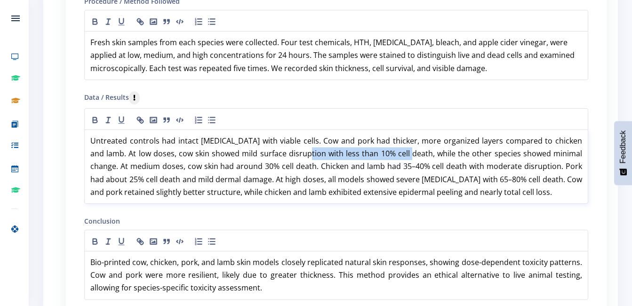
drag, startPoint x: 289, startPoint y: 154, endPoint x: 391, endPoint y: 154, distance: 102.1
click at [391, 154] on strong "Untreated controls had intact epidermis with viable cells. Cow and pork had thi…" at bounding box center [336, 166] width 493 height 62
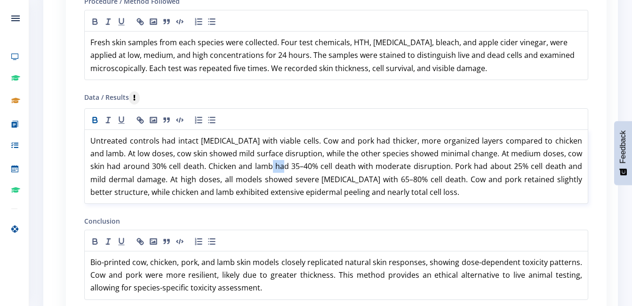
drag, startPoint x: 266, startPoint y: 167, endPoint x: 255, endPoint y: 167, distance: 10.4
click at [255, 167] on strong "Untreated controls had intact epidermis with viable cells. Cow and pork had thi…" at bounding box center [336, 166] width 493 height 62
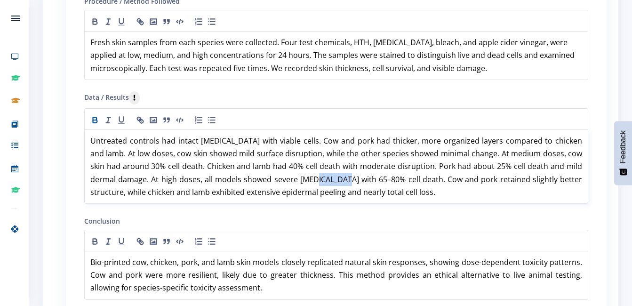
drag, startPoint x: 303, startPoint y: 180, endPoint x: 333, endPoint y: 179, distance: 30.1
click at [333, 179] on strong "Untreated controls had intact epidermis with viable cells. Cow and pork had thi…" at bounding box center [336, 166] width 493 height 62
click at [334, 179] on strong "Untreated controls had intact epidermis with viable cells. Cow and pork had thi…" at bounding box center [336, 166] width 493 height 62
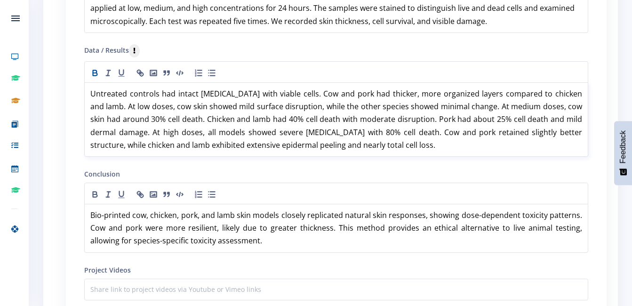
scroll to position [1151, 0]
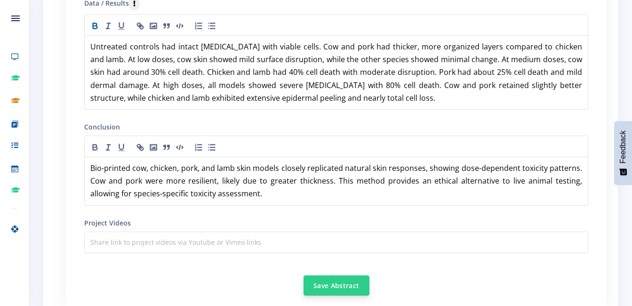
click at [342, 287] on button "Save Abstract" at bounding box center [336, 285] width 66 height 20
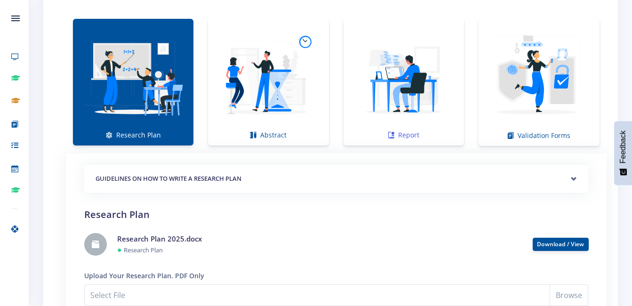
scroll to position [659, 0]
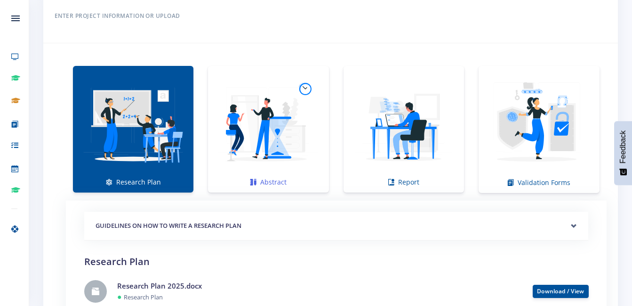
click at [271, 153] on img at bounding box center [267, 124] width 105 height 105
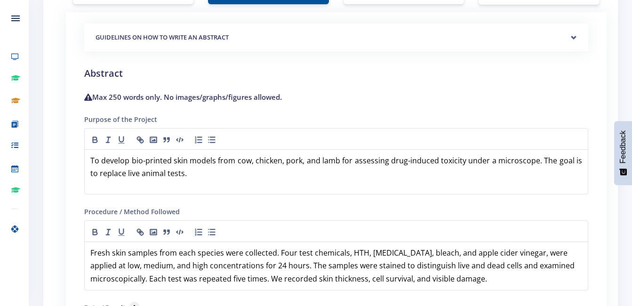
scroll to position [753, 0]
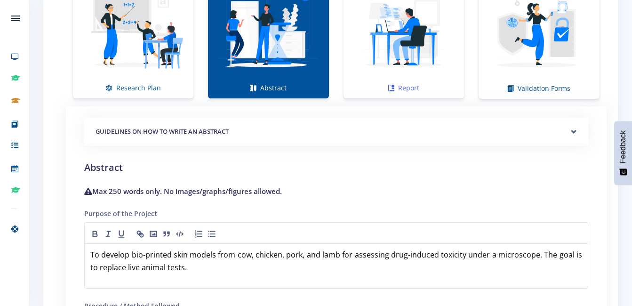
click at [401, 72] on img at bounding box center [403, 29] width 105 height 105
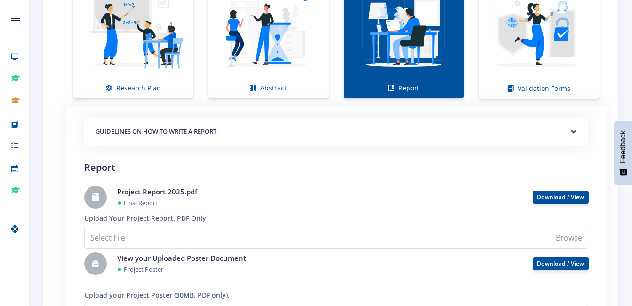
scroll to position [659, 0]
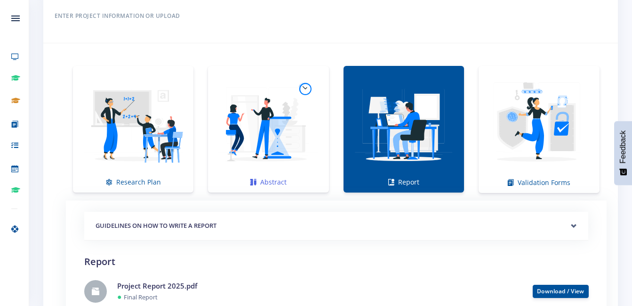
click at [297, 146] on img at bounding box center [267, 124] width 105 height 105
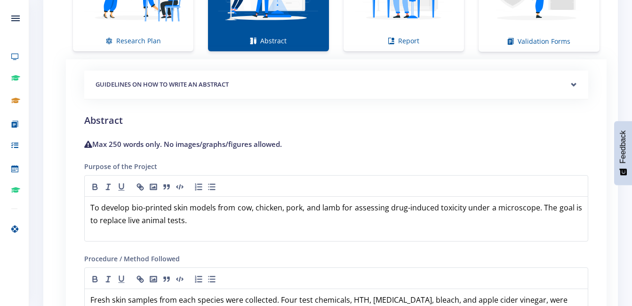
scroll to position [847, 0]
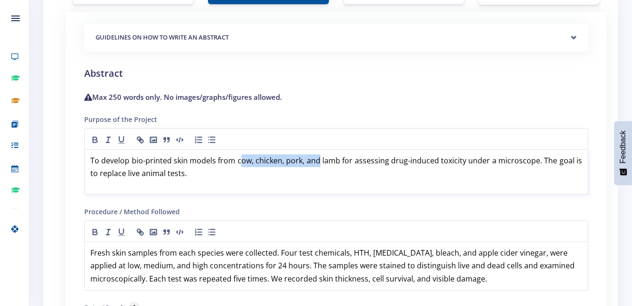
drag, startPoint x: 238, startPoint y: 162, endPoint x: 323, endPoint y: 159, distance: 85.2
click at [317, 159] on strong "To develop bio-printed skin models from cow, chicken, pork, and lamb for assess…" at bounding box center [336, 166] width 493 height 23
drag, startPoint x: 337, startPoint y: 162, endPoint x: 237, endPoint y: 164, distance: 100.2
click at [237, 164] on strong "To develop bio-printed skin models from cow, chicken, pork, and lamb for assess…" at bounding box center [336, 166] width 493 height 23
click at [172, 174] on p "To develop bio-printed skin models from different animals for assessing drug-in…" at bounding box center [336, 166] width 492 height 25
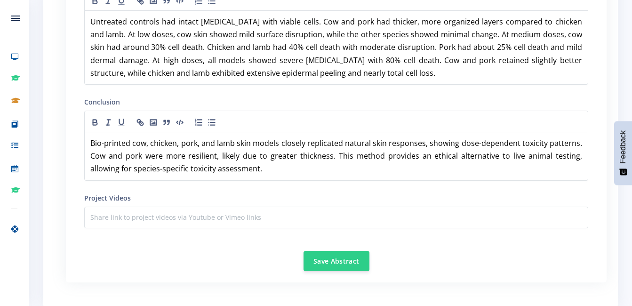
scroll to position [1223, 0]
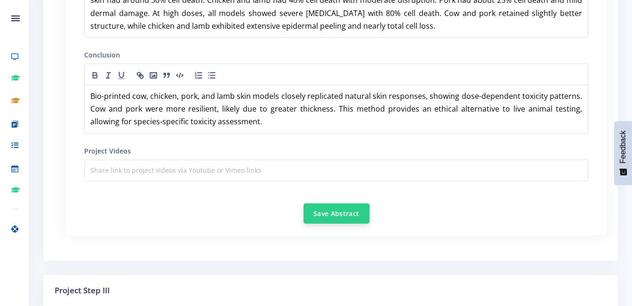
click at [348, 215] on button "Save Abstract" at bounding box center [336, 213] width 66 height 20
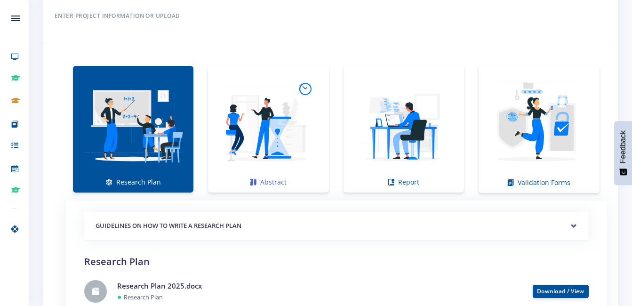
scroll to position [706, 0]
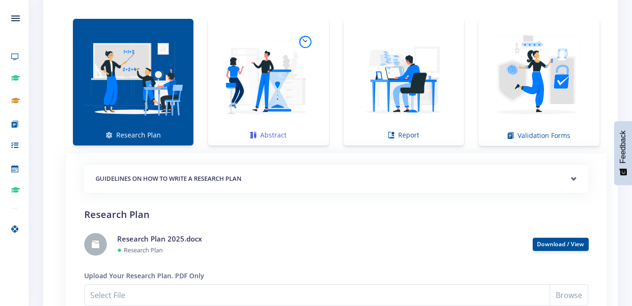
click at [254, 116] on img at bounding box center [267, 76] width 105 height 105
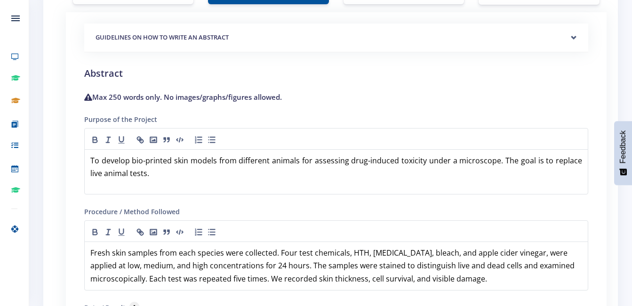
scroll to position [894, 0]
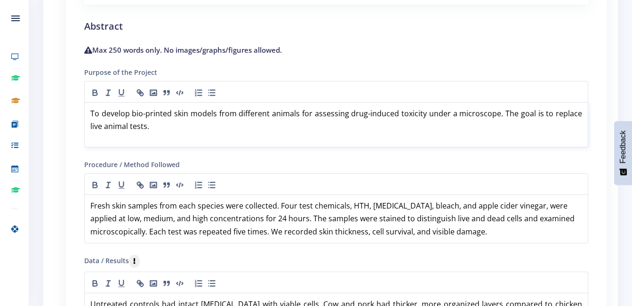
drag, startPoint x: 141, startPoint y: 133, endPoint x: 85, endPoint y: 115, distance: 58.9
click at [85, 115] on div "To develop bio-printed skin models from different animals for assessing drug-in…" at bounding box center [336, 124] width 504 height 45
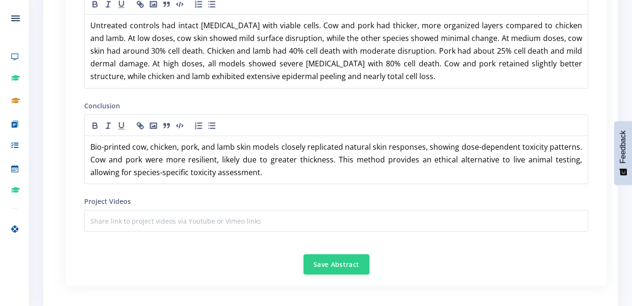
scroll to position [1223, 0]
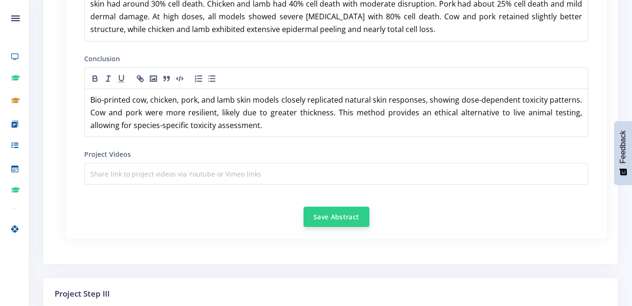
click at [334, 216] on button "Save Abstract" at bounding box center [336, 217] width 66 height 20
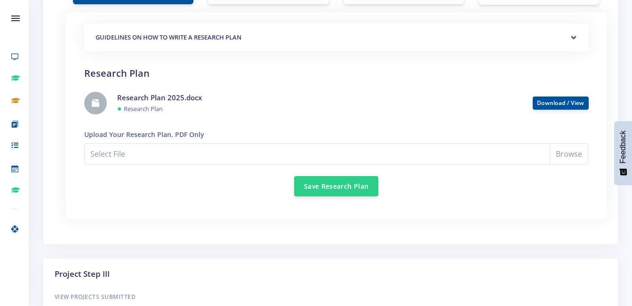
scroll to position [706, 0]
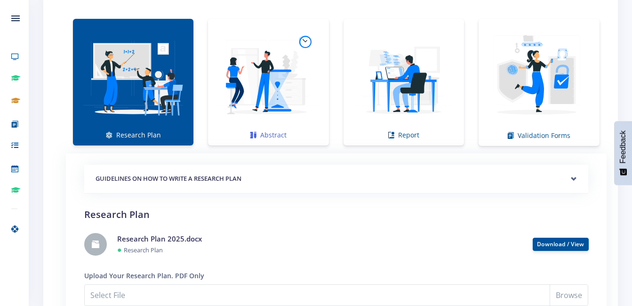
click at [243, 110] on img at bounding box center [267, 76] width 105 height 105
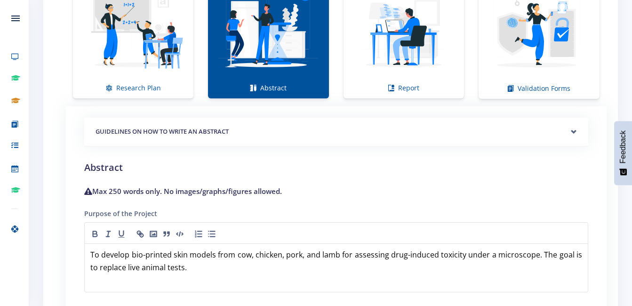
scroll to position [612, 0]
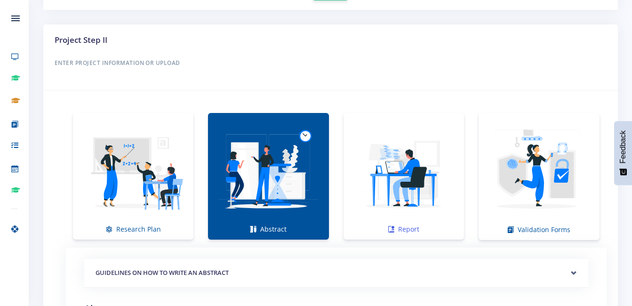
click at [444, 175] on img at bounding box center [403, 171] width 105 height 105
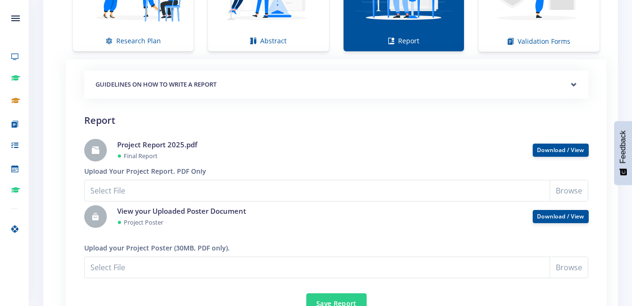
scroll to position [706, 0]
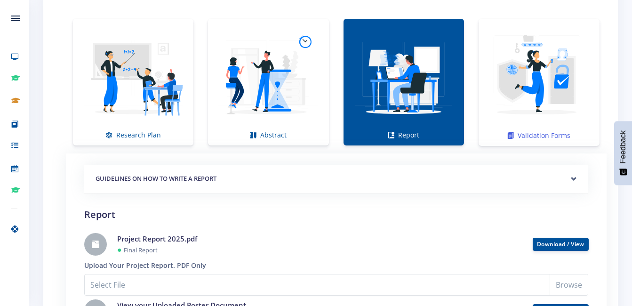
click at [529, 103] on img at bounding box center [539, 77] width 106 height 106
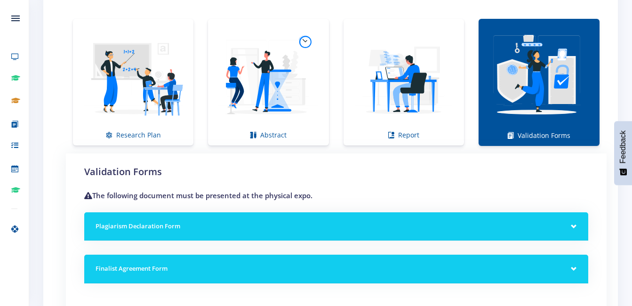
scroll to position [800, 0]
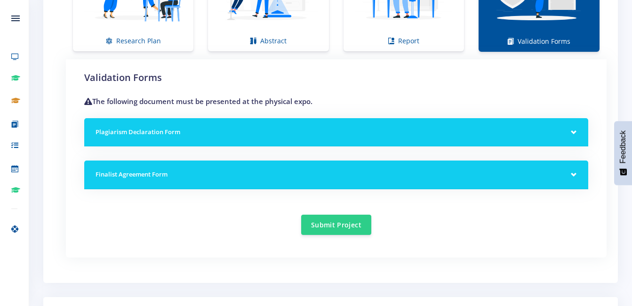
click at [231, 132] on h5 "Plagiarism Declaration Form" at bounding box center [336, 131] width 481 height 9
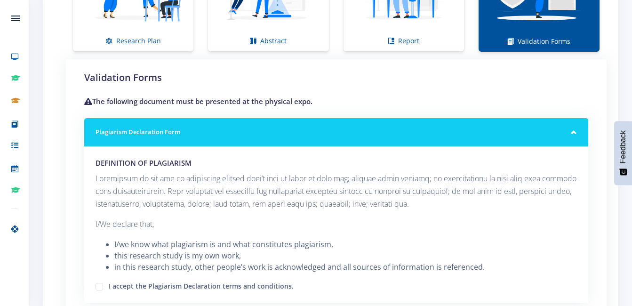
scroll to position [988, 0]
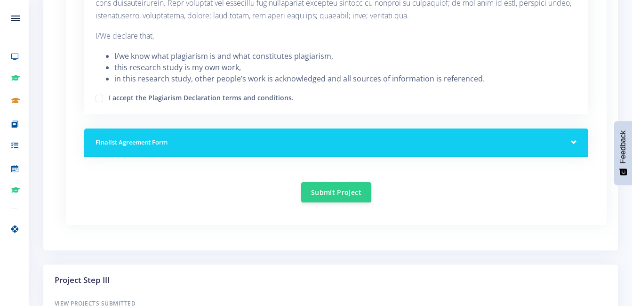
click at [109, 99] on label "I accept the Plagiarism Declaration terms and conditions." at bounding box center [201, 97] width 185 height 8
click at [109, 98] on input "I accept the Plagiarism Declaration terms and conditions." at bounding box center [112, 95] width 6 height 6
checkbox input "true"
click at [302, 142] on h5 "Finalist Agreement Form" at bounding box center [336, 142] width 481 height 9
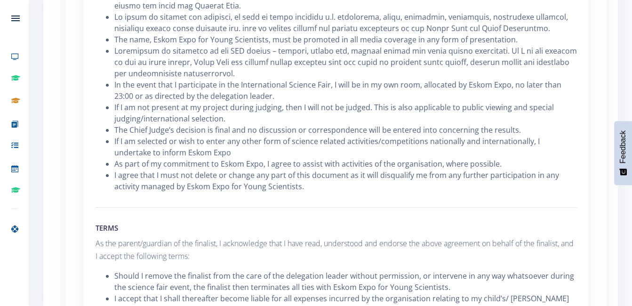
scroll to position [1458, 0]
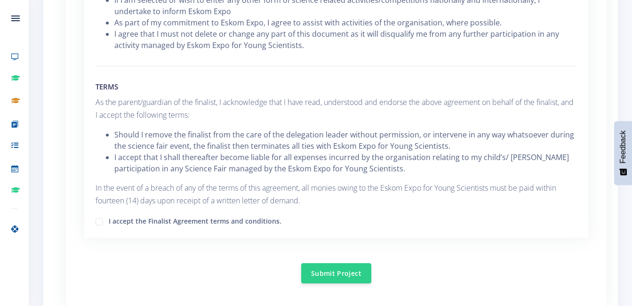
click at [109, 223] on label "I accept the Finalist Agreement terms and conditions." at bounding box center [195, 220] width 173 height 8
click at [109, 221] on input "I accept the Finalist Agreement terms and conditions." at bounding box center [112, 218] width 6 height 6
checkbox input "true"
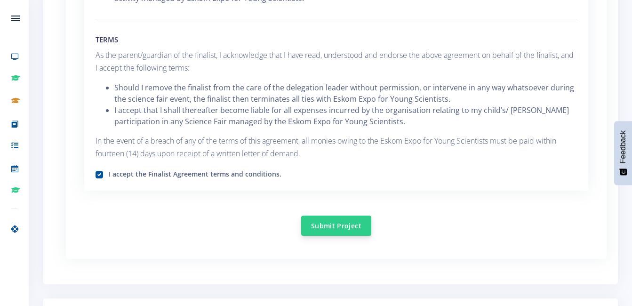
click at [348, 230] on button "Submit Project" at bounding box center [336, 225] width 70 height 20
